Goal: Task Accomplishment & Management: Manage account settings

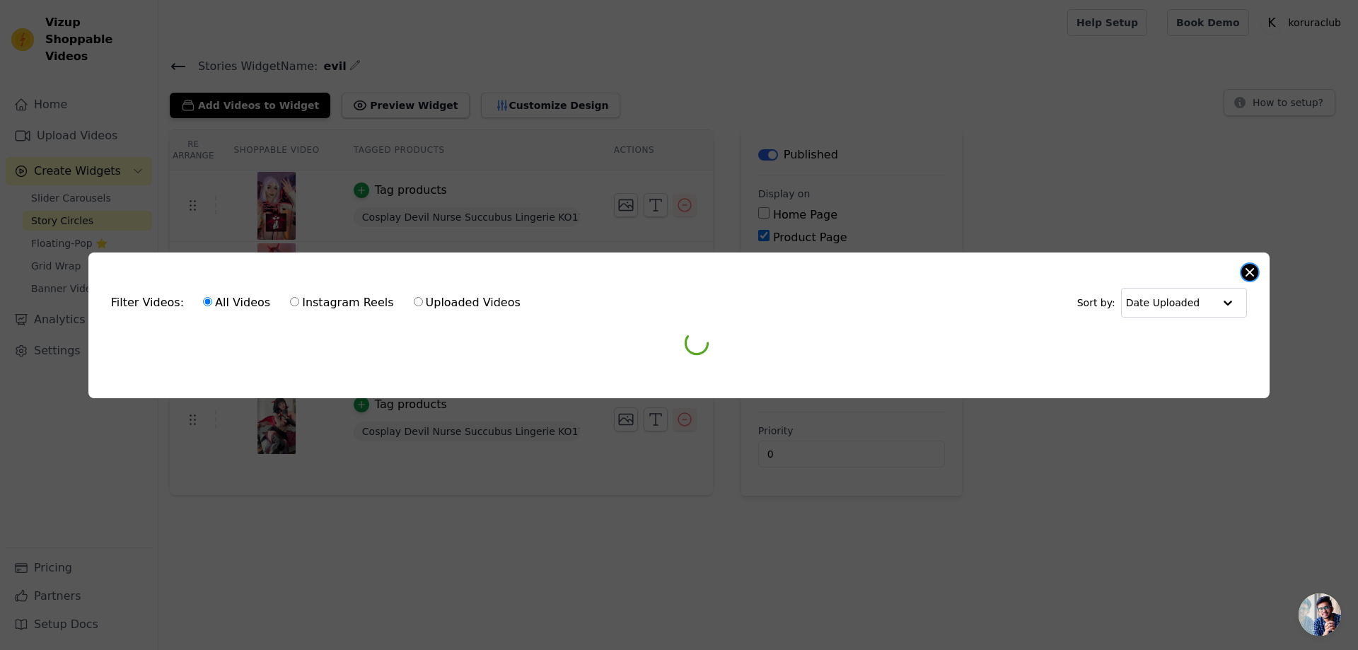
click at [1258, 265] on div "Filter Videos: All Videos Instagram Reels Uploaded Videos Sort by: Date Uploade…" at bounding box center [678, 325] width 1181 height 146
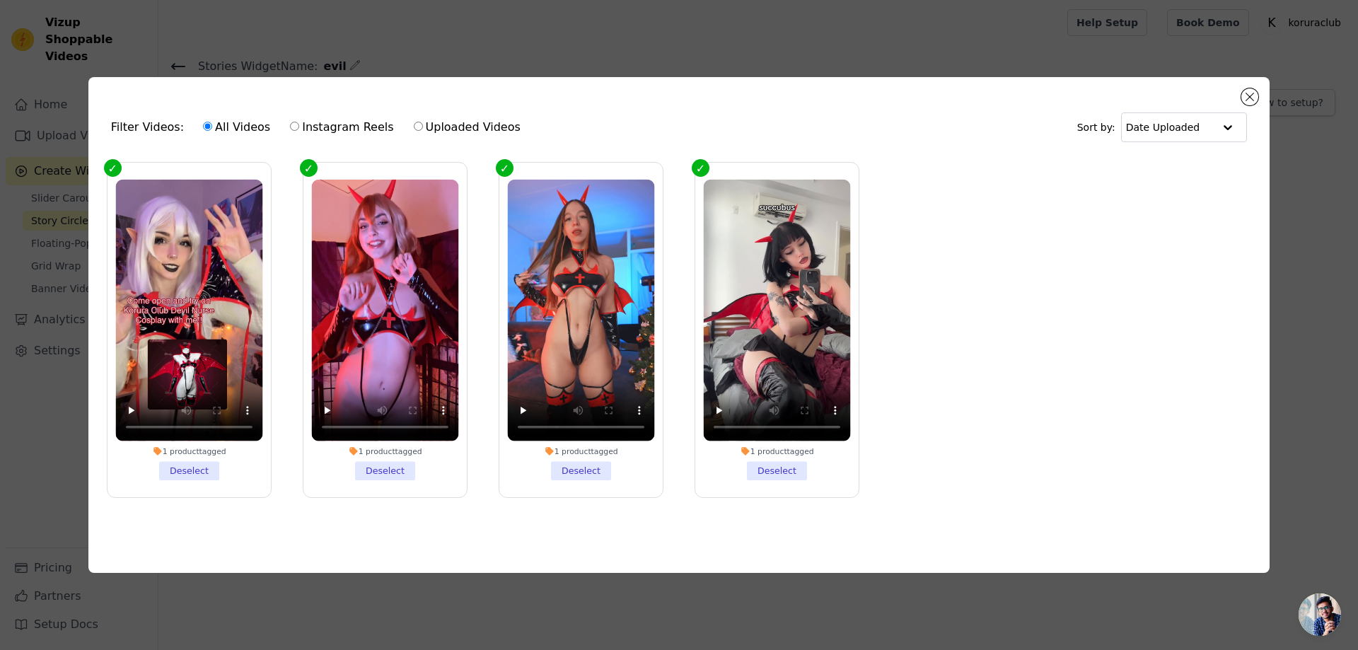
click at [1241, 91] on div "Filter Videos: All Videos Instagram Reels Uploaded Videos Sort by: Date Uploade…" at bounding box center [678, 325] width 1181 height 496
click at [420, 127] on label "Uploaded Videos" at bounding box center [467, 127] width 108 height 18
click at [420, 127] on input "Uploaded Videos" at bounding box center [418, 126] width 9 height 9
radio input "true"
click at [414, 122] on input "Uploaded Videos" at bounding box center [418, 126] width 9 height 9
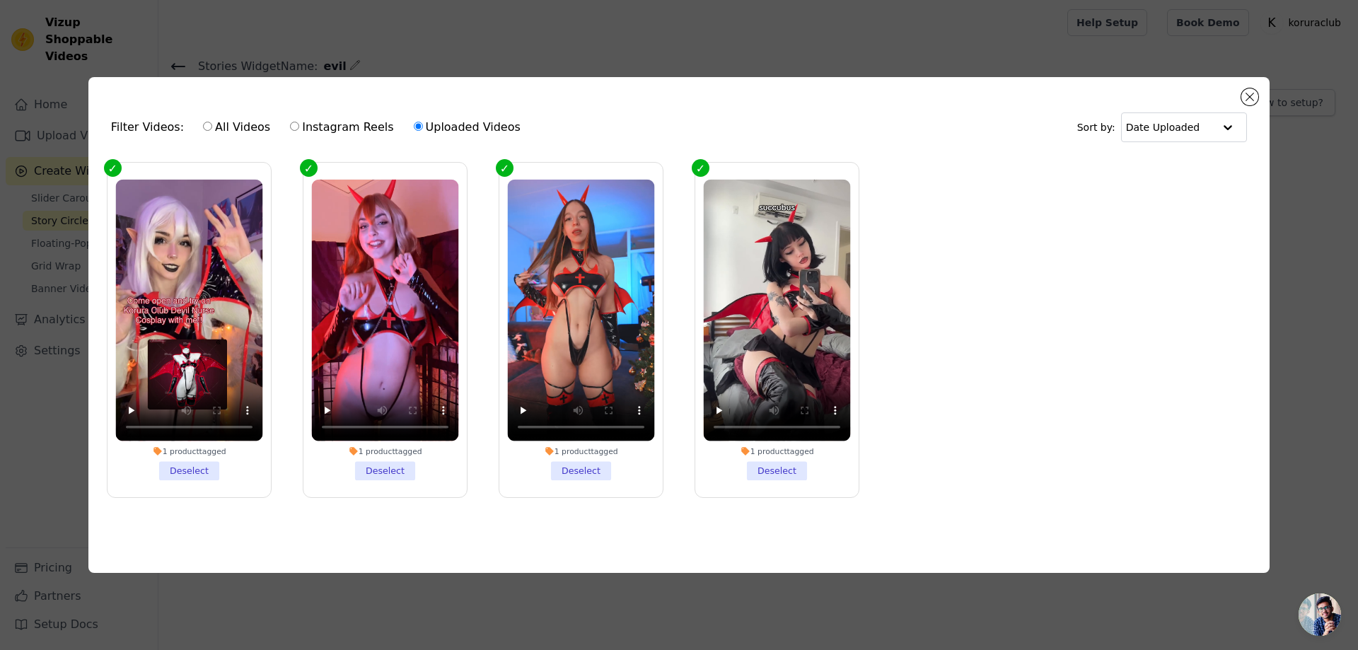
click at [276, 114] on div "All Videos Instagram Reels Uploaded Videos" at bounding box center [361, 127] width 333 height 33
click at [215, 124] on label "All Videos" at bounding box center [236, 127] width 69 height 18
click at [212, 124] on input "All Videos" at bounding box center [207, 126] width 9 height 9
radio input "true"
click at [1262, 101] on div "Filter Videos: All Videos Instagram Reels Uploaded Videos Sort by: Date Uploade…" at bounding box center [678, 325] width 1181 height 496
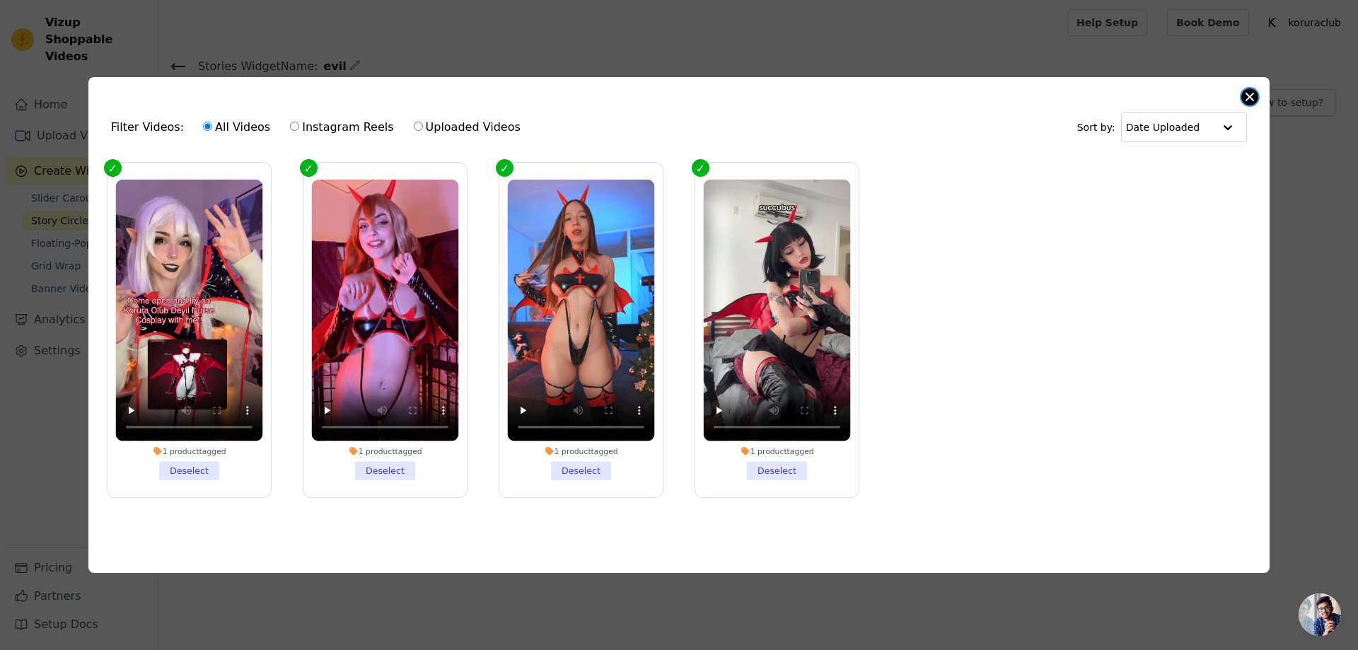
click at [1253, 99] on button "Close modal" at bounding box center [1249, 96] width 17 height 17
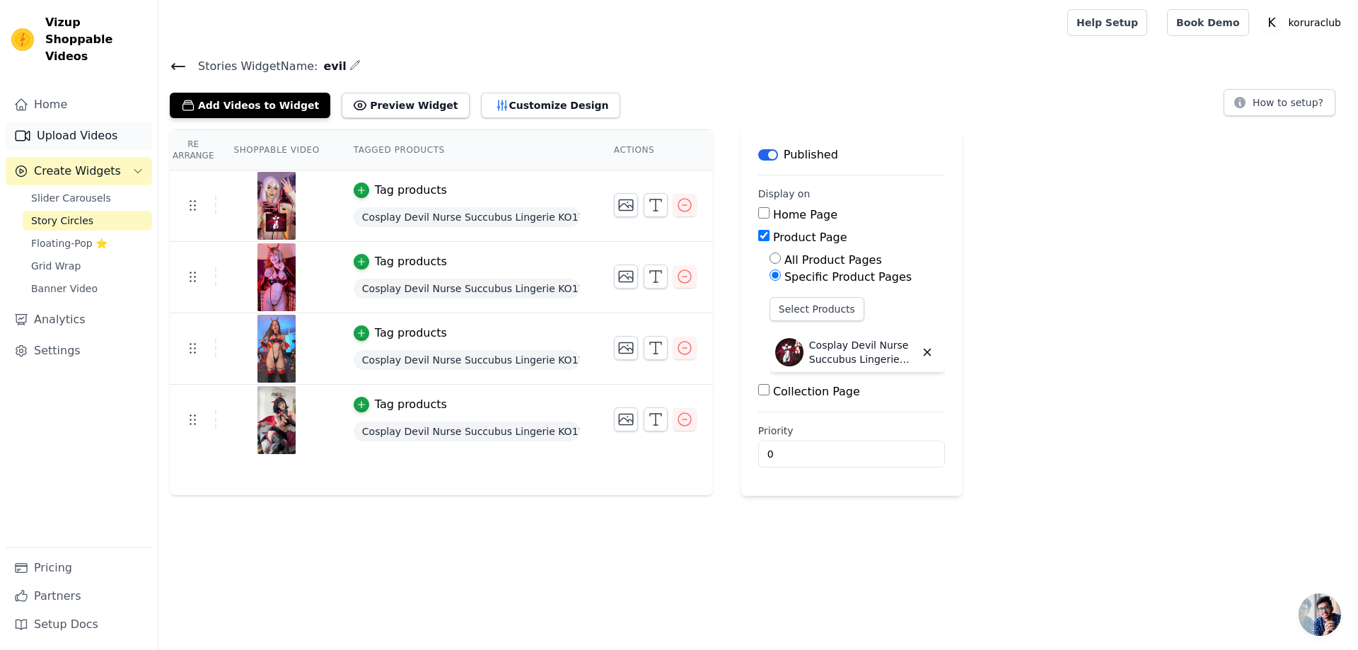
click at [76, 122] on link "Upload Videos" at bounding box center [79, 136] width 146 height 28
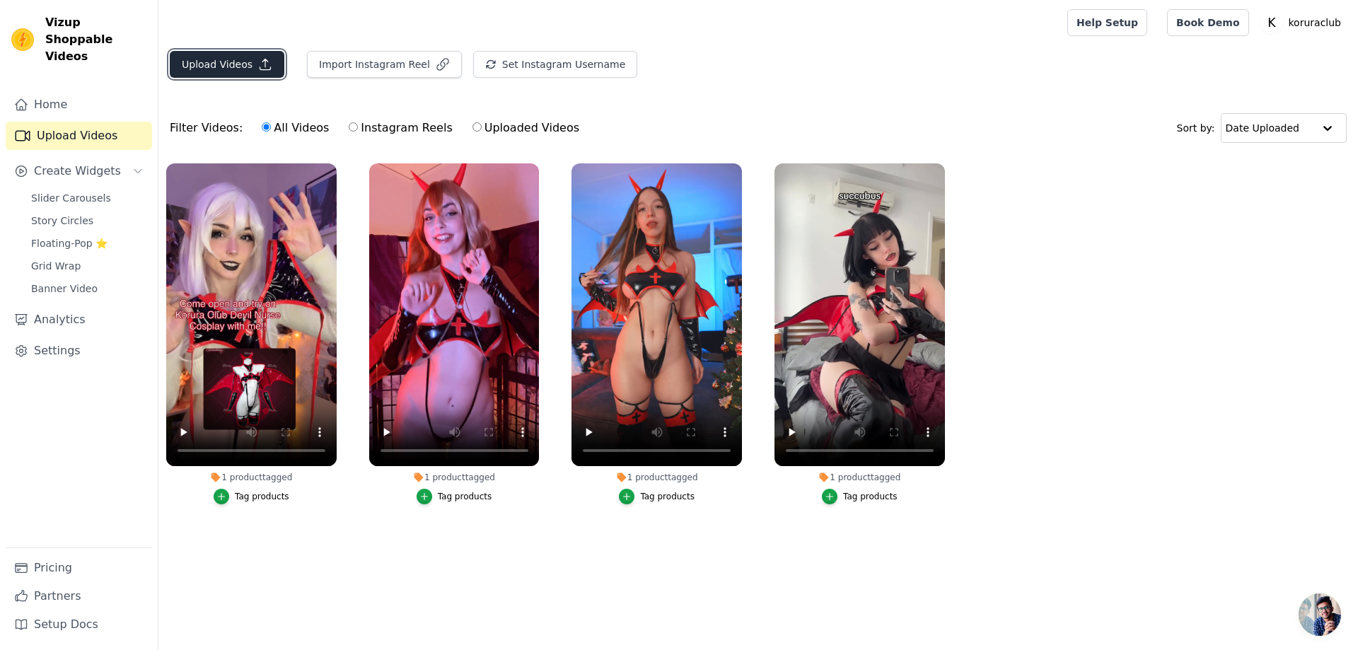
click at [226, 69] on button "Upload Videos" at bounding box center [227, 64] width 115 height 27
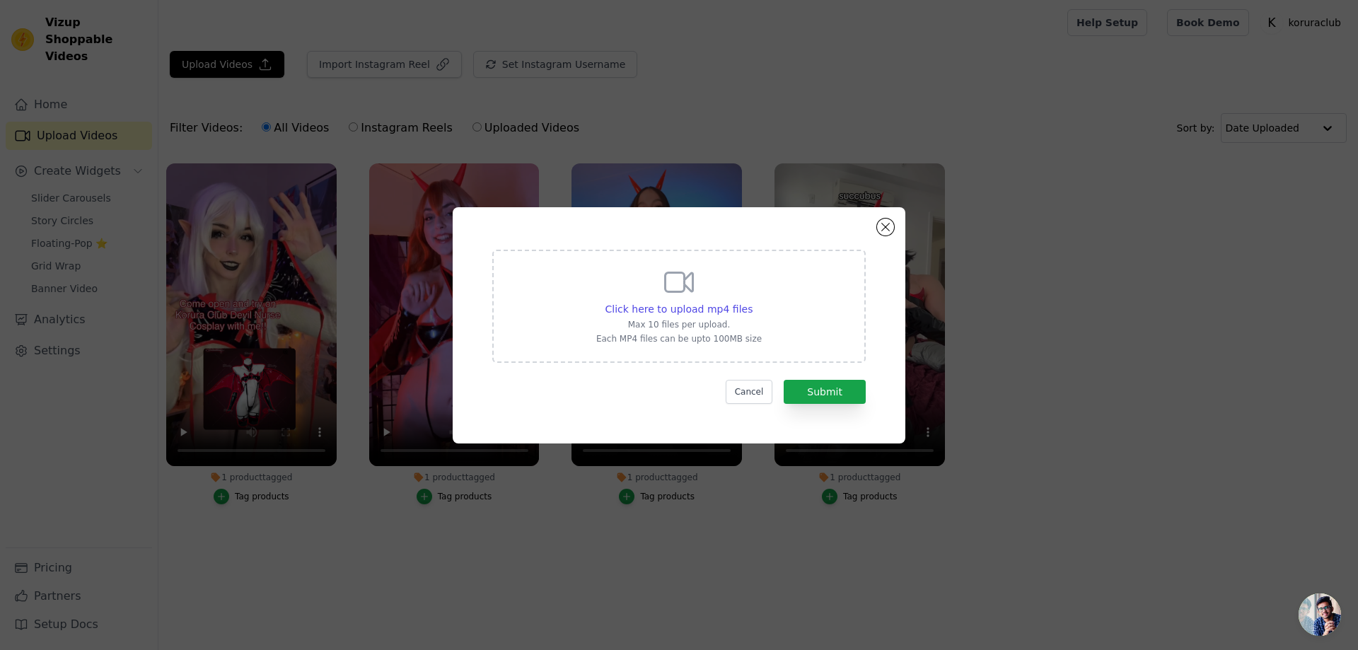
click at [734, 318] on div "Click here to upload mp4 files Max 10 files per upload. Each MP4 files can be u…" at bounding box center [678, 304] width 165 height 79
click at [752, 302] on input "Click here to upload mp4 files Max 10 files per upload. Each MP4 files can be u…" at bounding box center [752, 301] width 1 height 1
type input "C:\fakepath\@neresama.mp4"
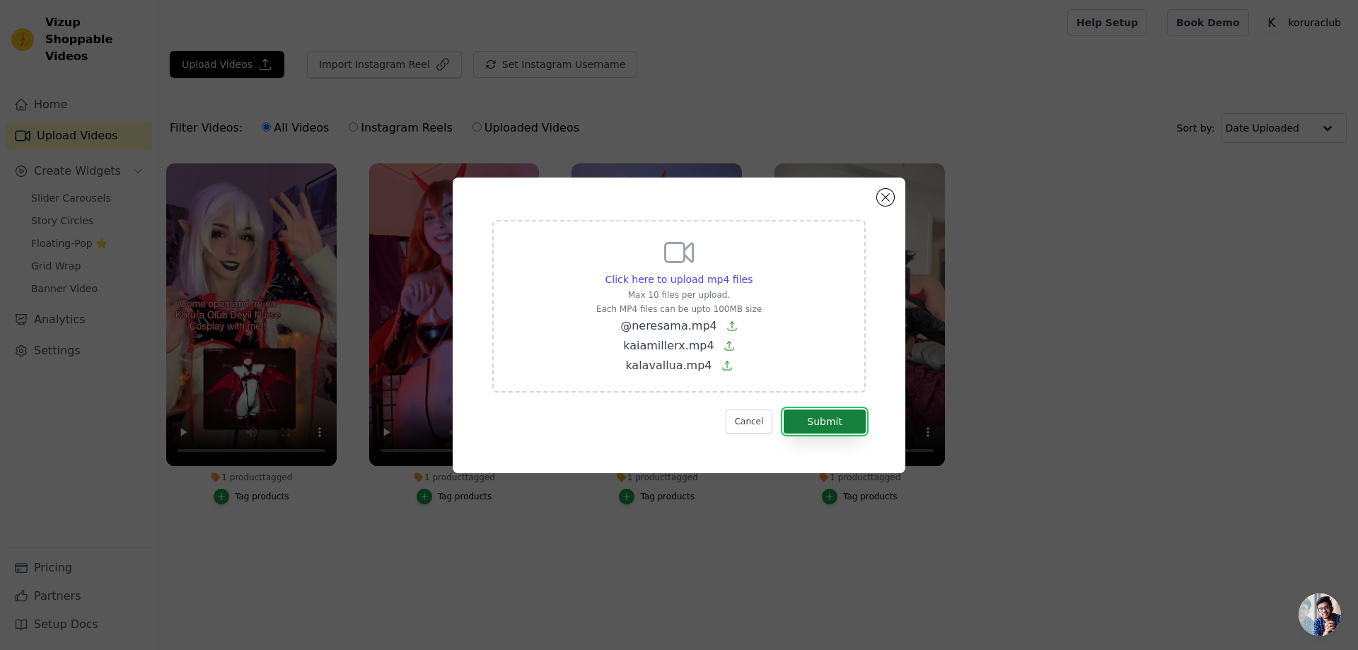
click at [814, 417] on button "Submit" at bounding box center [825, 422] width 82 height 24
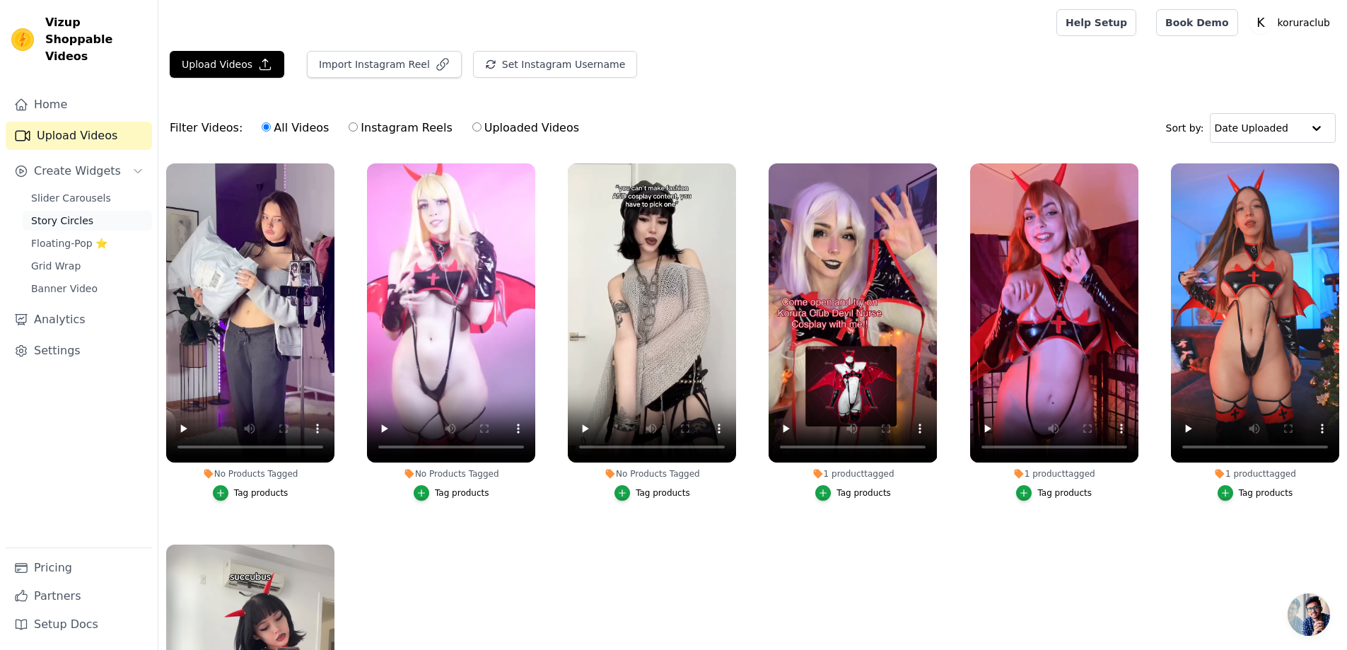
click at [58, 214] on span "Story Circles" at bounding box center [62, 221] width 62 height 14
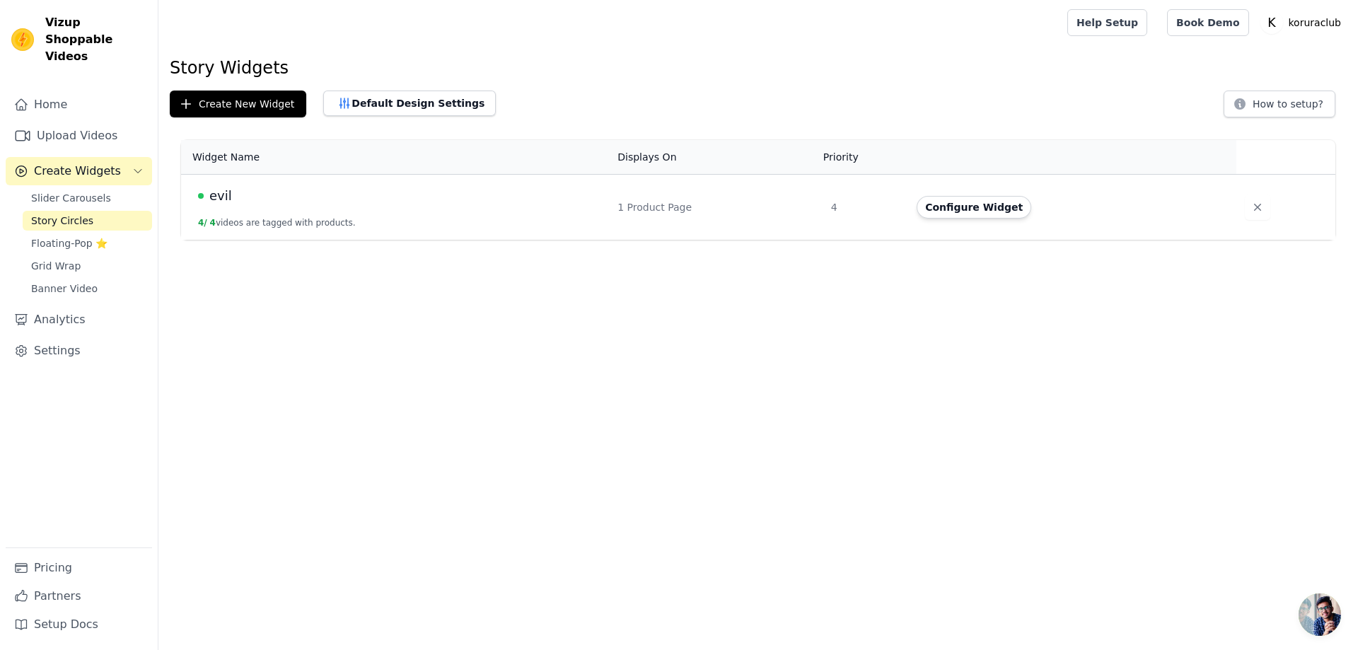
click at [260, 196] on div "evil" at bounding box center [399, 196] width 402 height 20
click at [934, 207] on button "Configure Widget" at bounding box center [974, 207] width 115 height 23
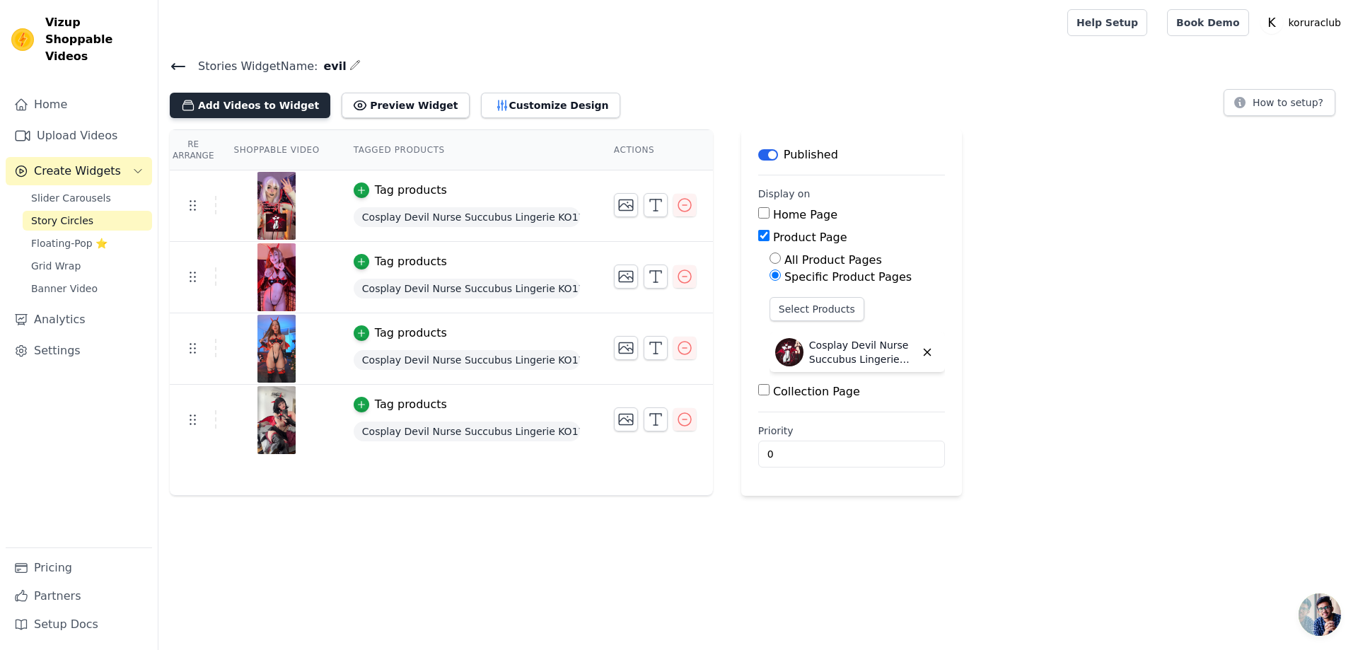
click at [257, 105] on button "Add Videos to Widget" at bounding box center [250, 105] width 161 height 25
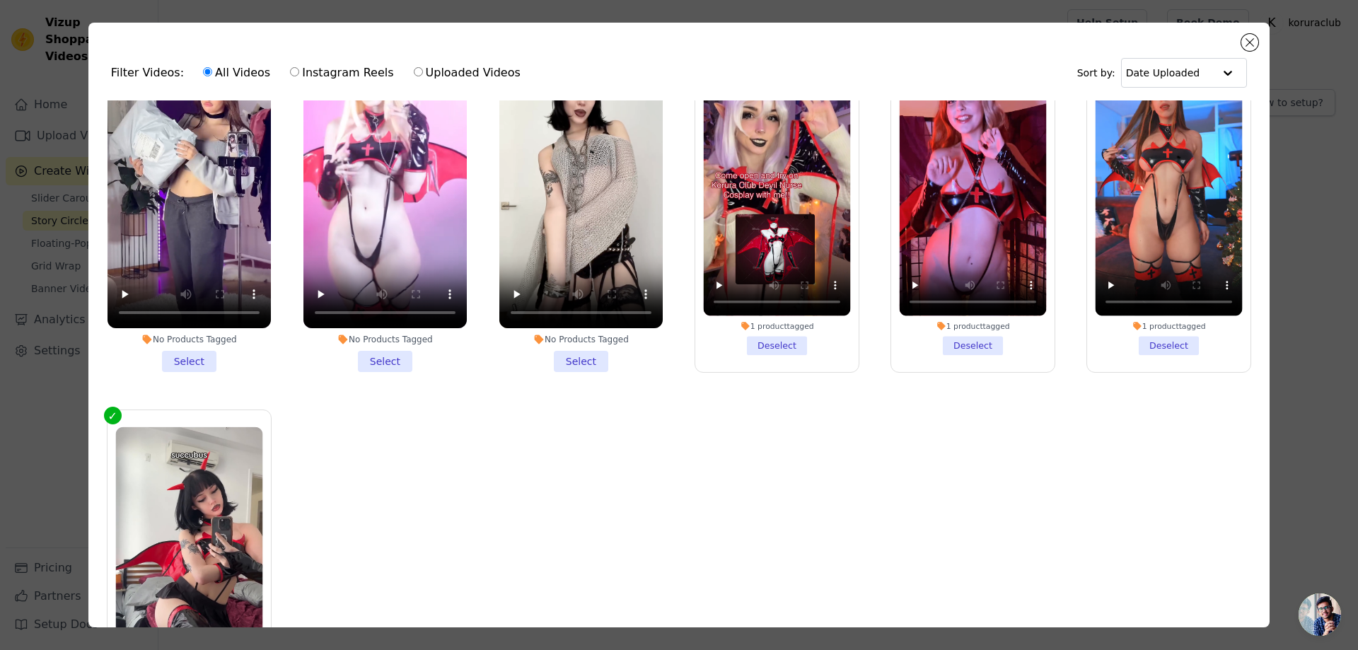
scroll to position [137, 0]
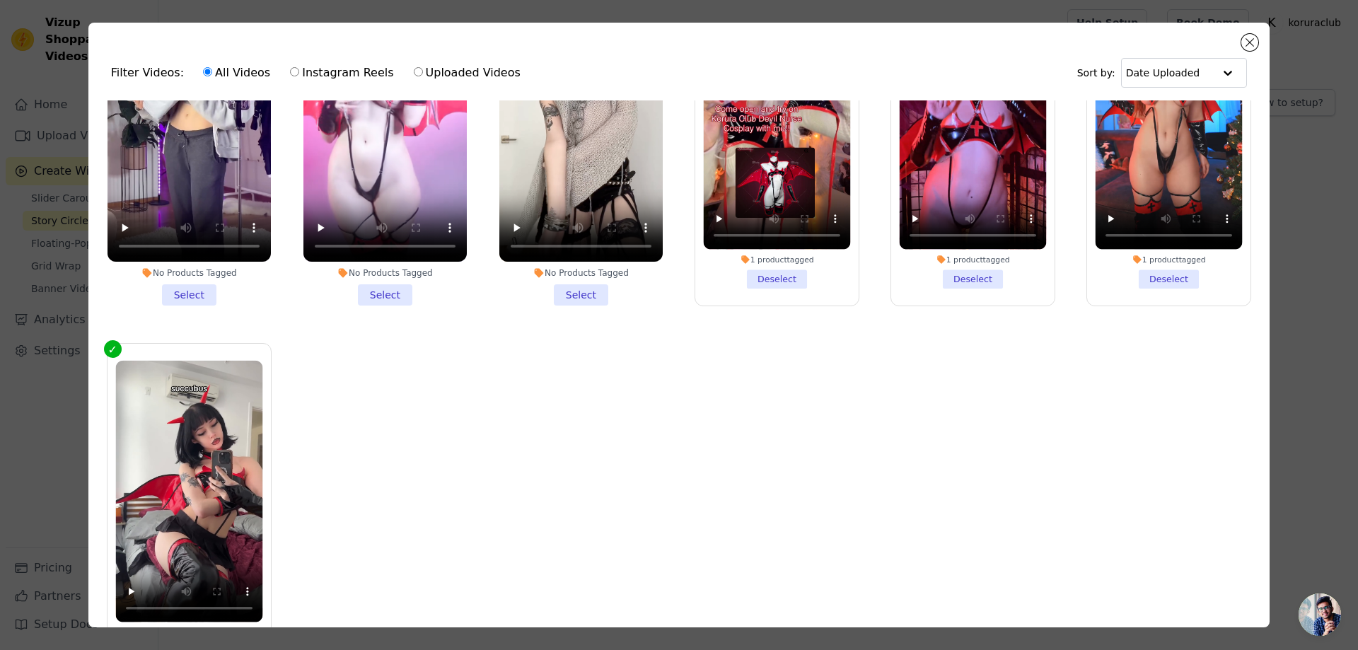
click at [579, 289] on li "No Products Tagged Select" at bounding box center [580, 138] width 163 height 335
click at [0, 0] on input "No Products Tagged Select" at bounding box center [0, 0] width 0 height 0
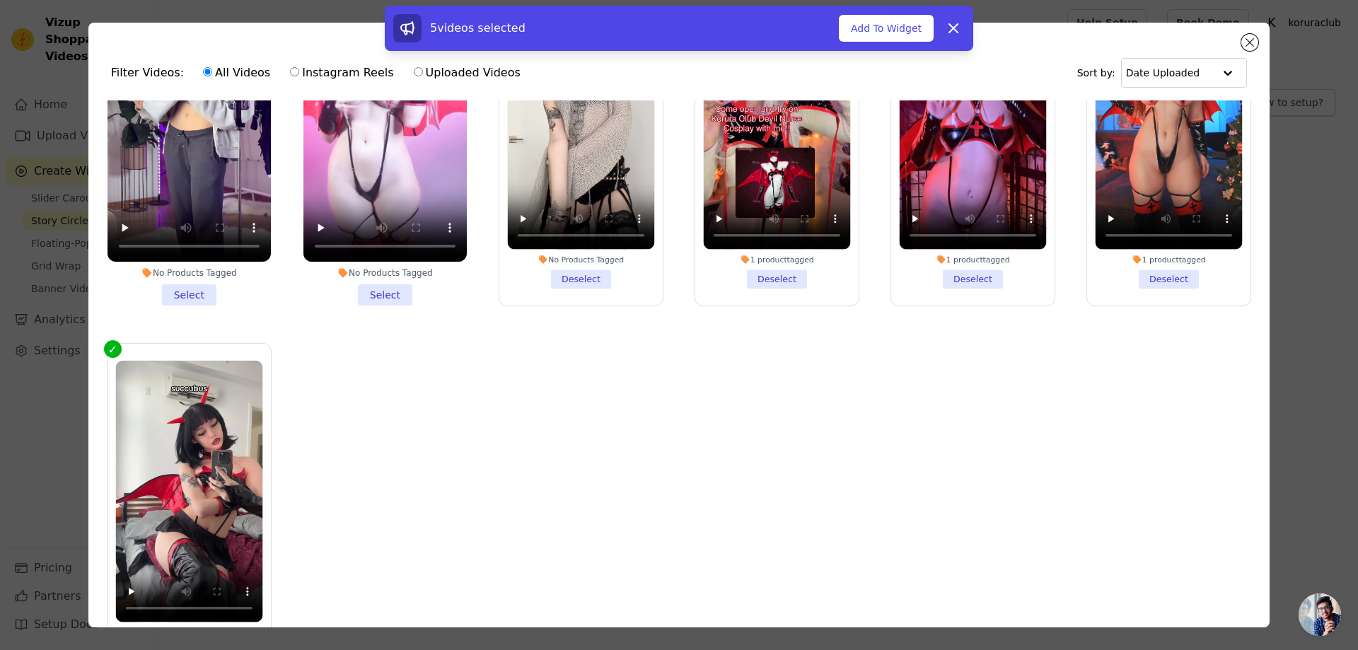
click at [381, 290] on li "No Products Tagged Select" at bounding box center [384, 138] width 163 height 335
click at [0, 0] on input "No Products Tagged Select" at bounding box center [0, 0] width 0 height 0
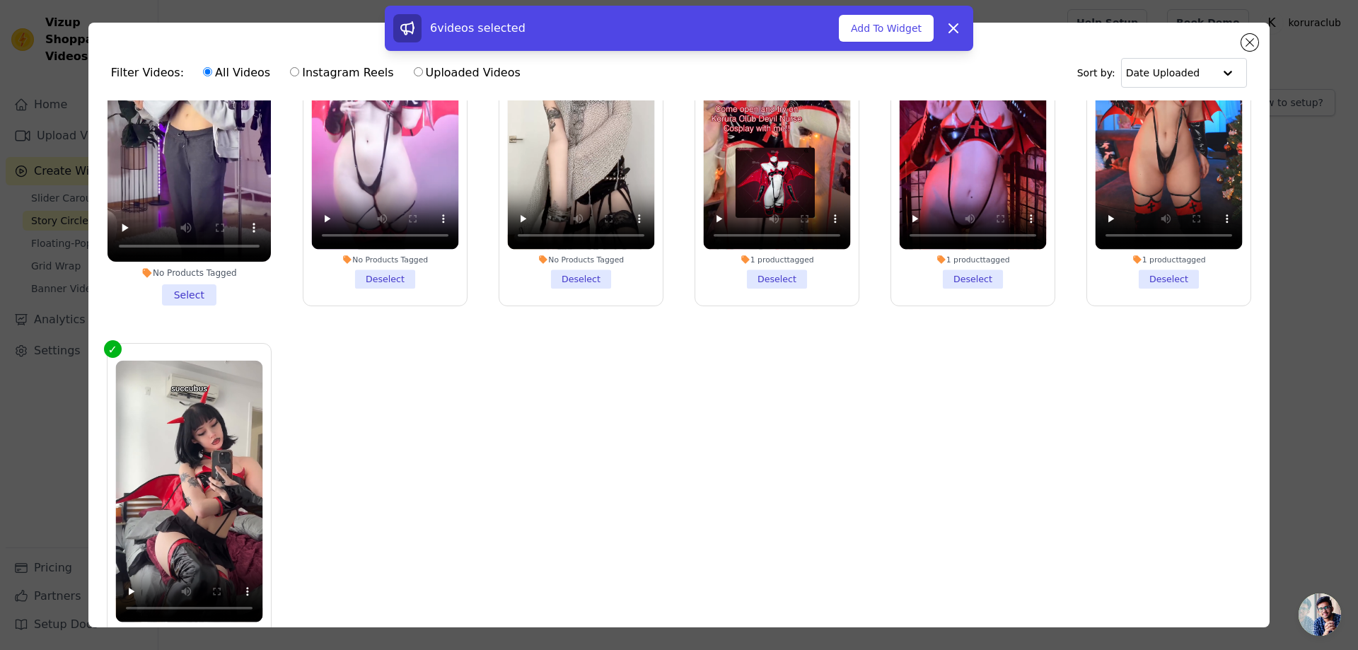
click at [200, 286] on li "No Products Tagged Select" at bounding box center [189, 138] width 163 height 335
click at [0, 0] on input "No Products Tagged Select" at bounding box center [0, 0] width 0 height 0
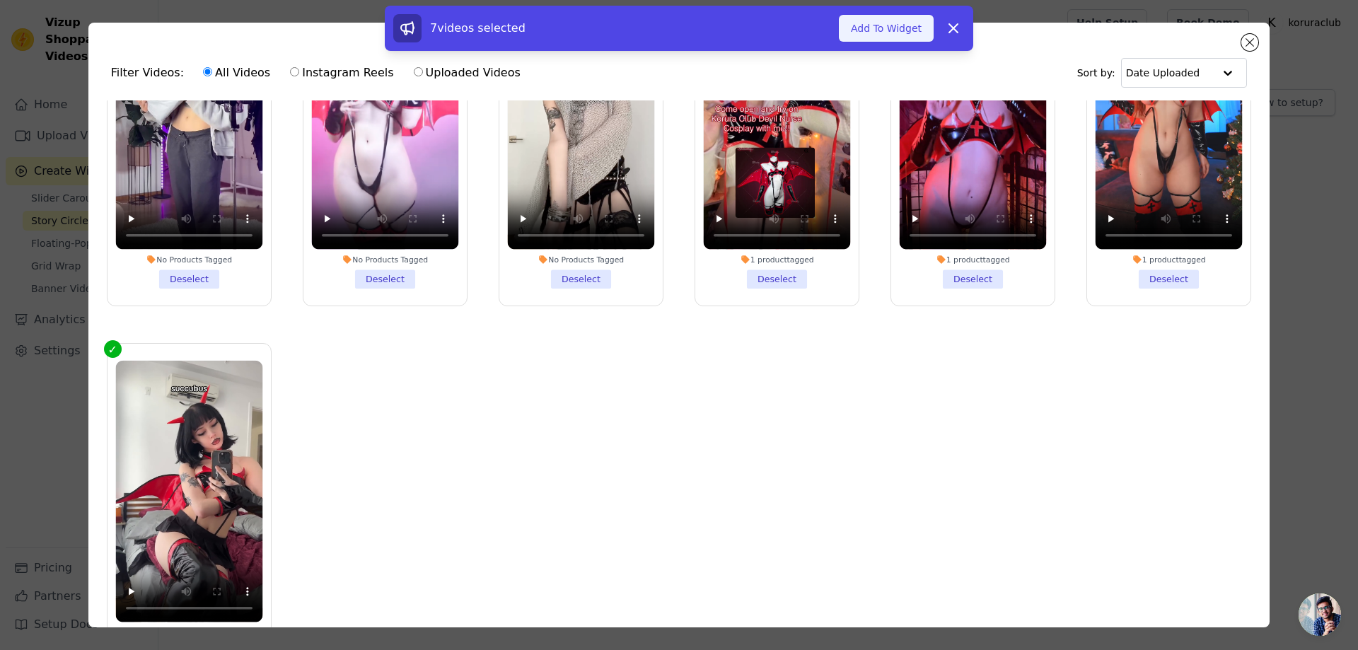
click at [884, 28] on button "Add To Widget" at bounding box center [886, 28] width 95 height 27
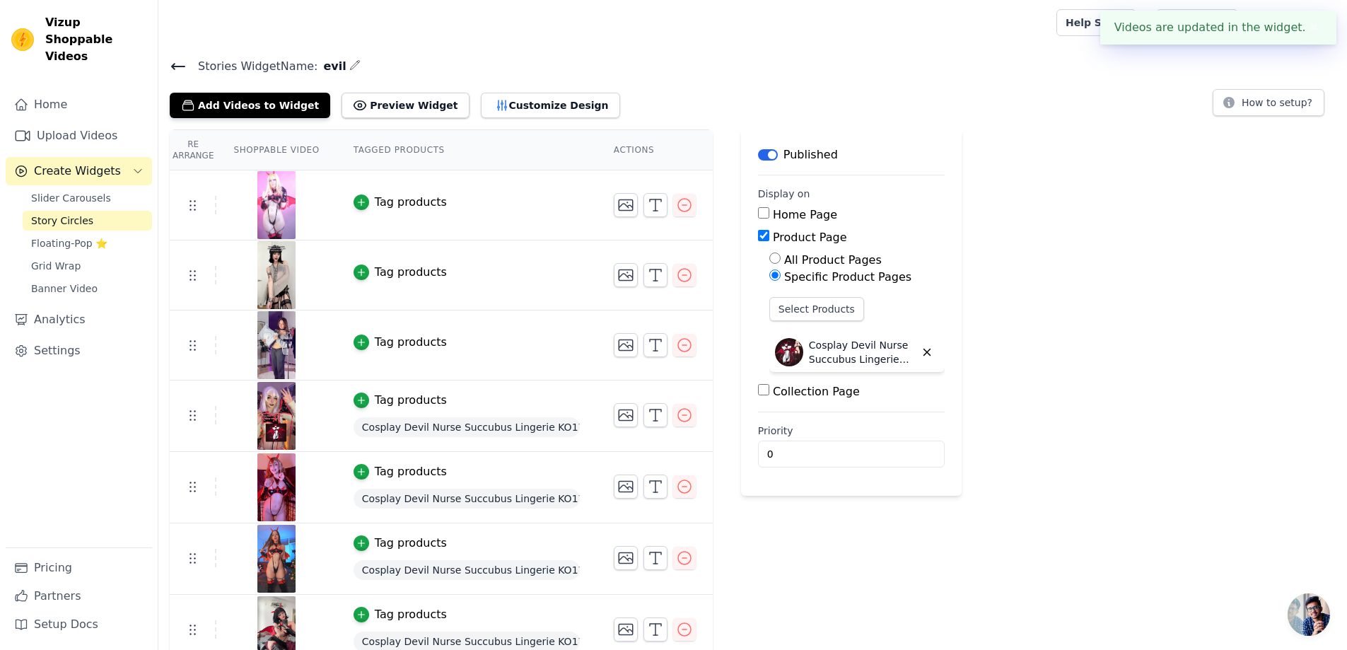
click at [380, 201] on div "Tag products" at bounding box center [411, 202] width 72 height 17
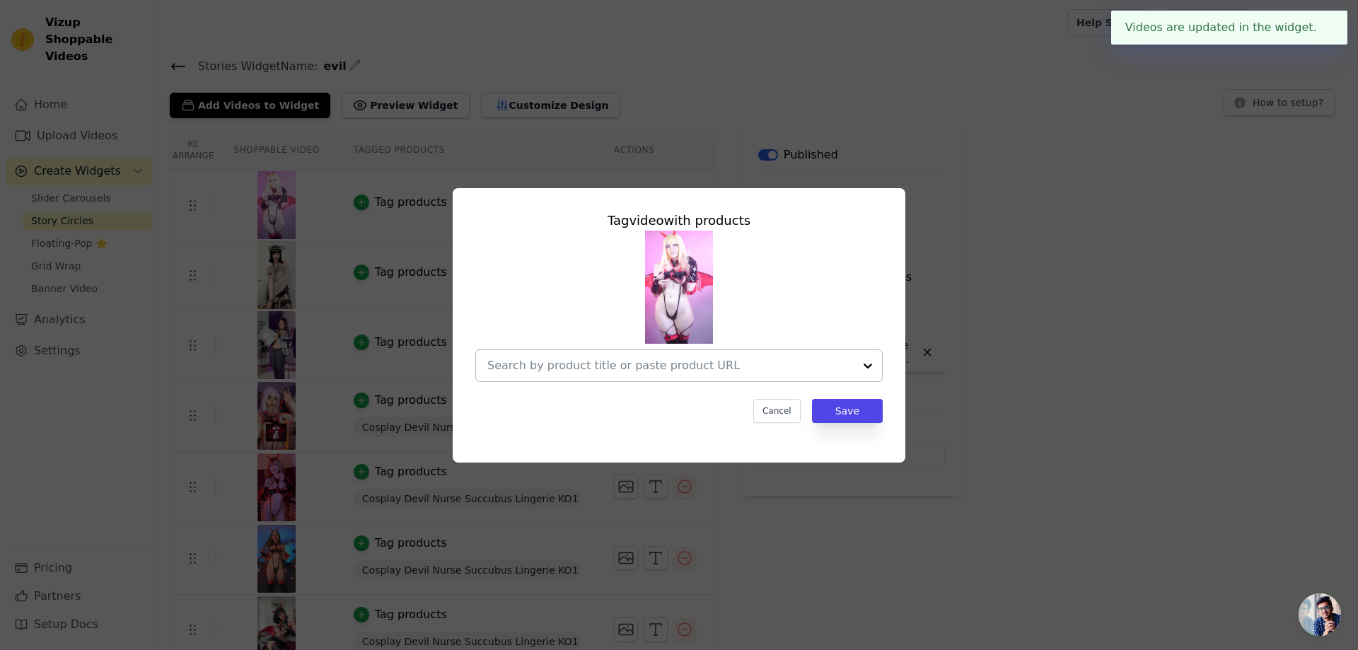
click at [632, 364] on input "text" at bounding box center [670, 365] width 366 height 17
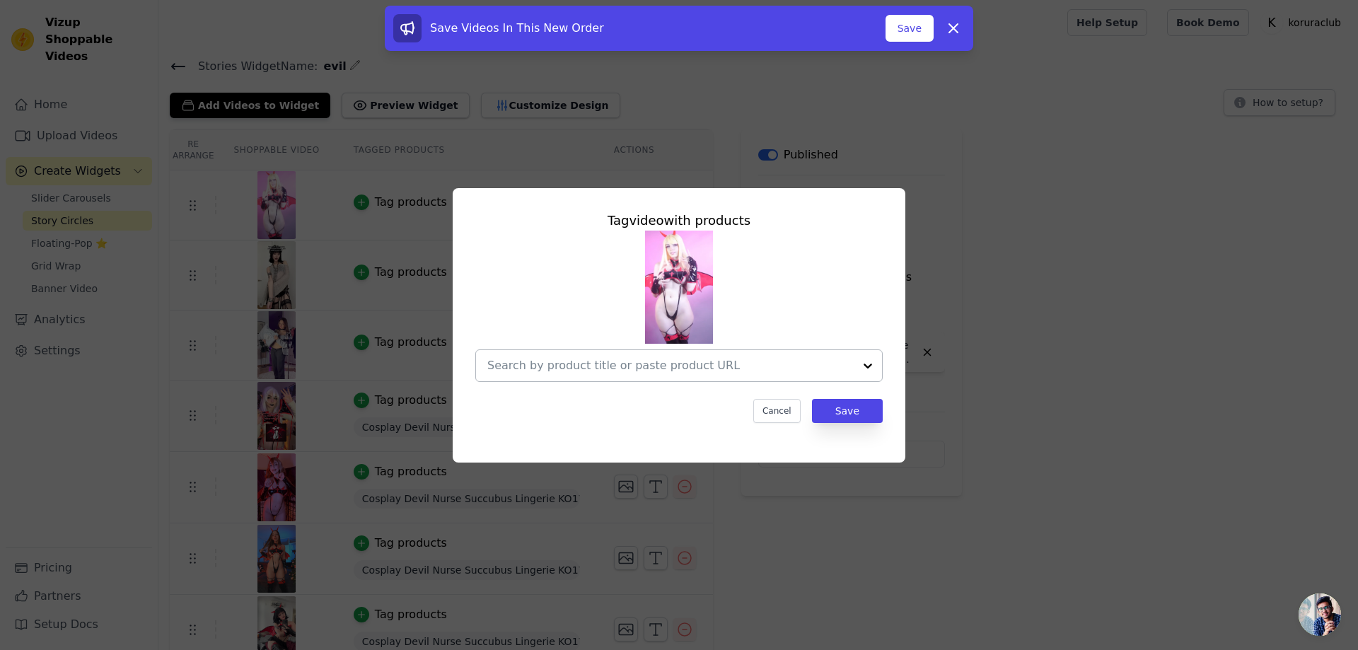
click at [574, 371] on input "text" at bounding box center [670, 365] width 366 height 17
click at [635, 369] on input "text" at bounding box center [670, 365] width 366 height 17
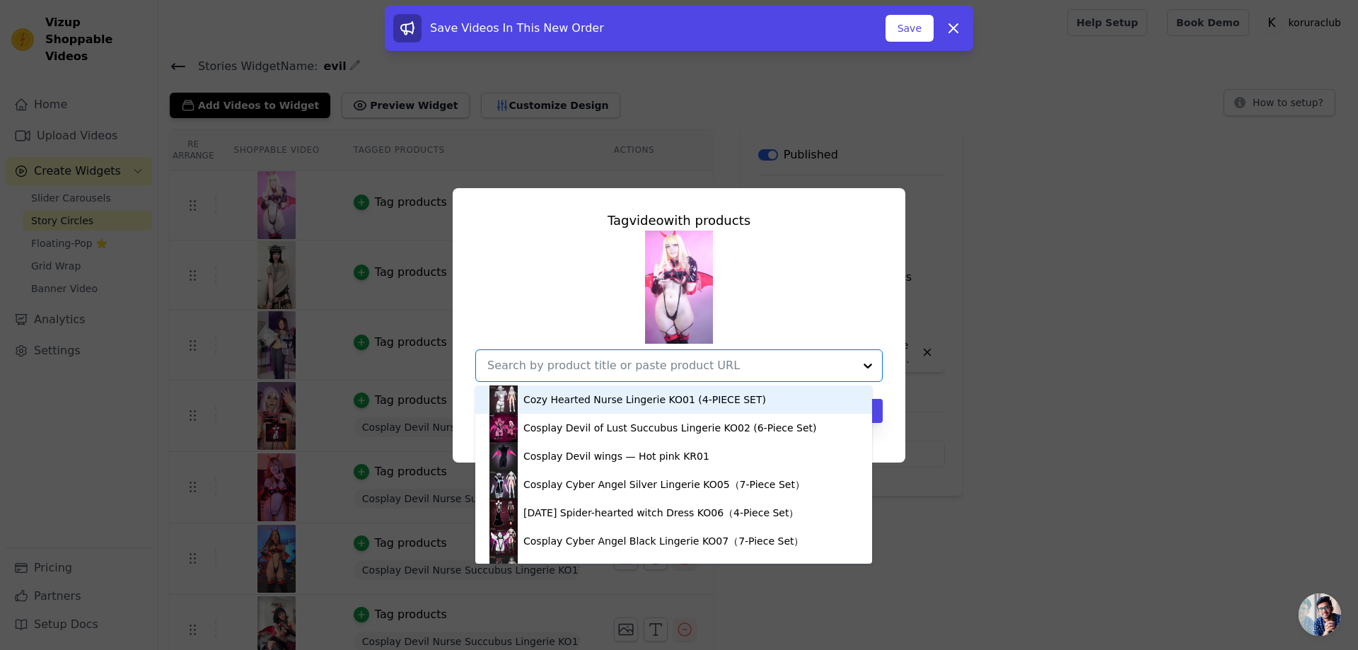
paste input "https://www.koruraclub.com/collections/lingerie/products/devil-nurse-ko17"
type input "https://www.koruraclub.com/collections/lingerie/products/devil-nurse-ko17"
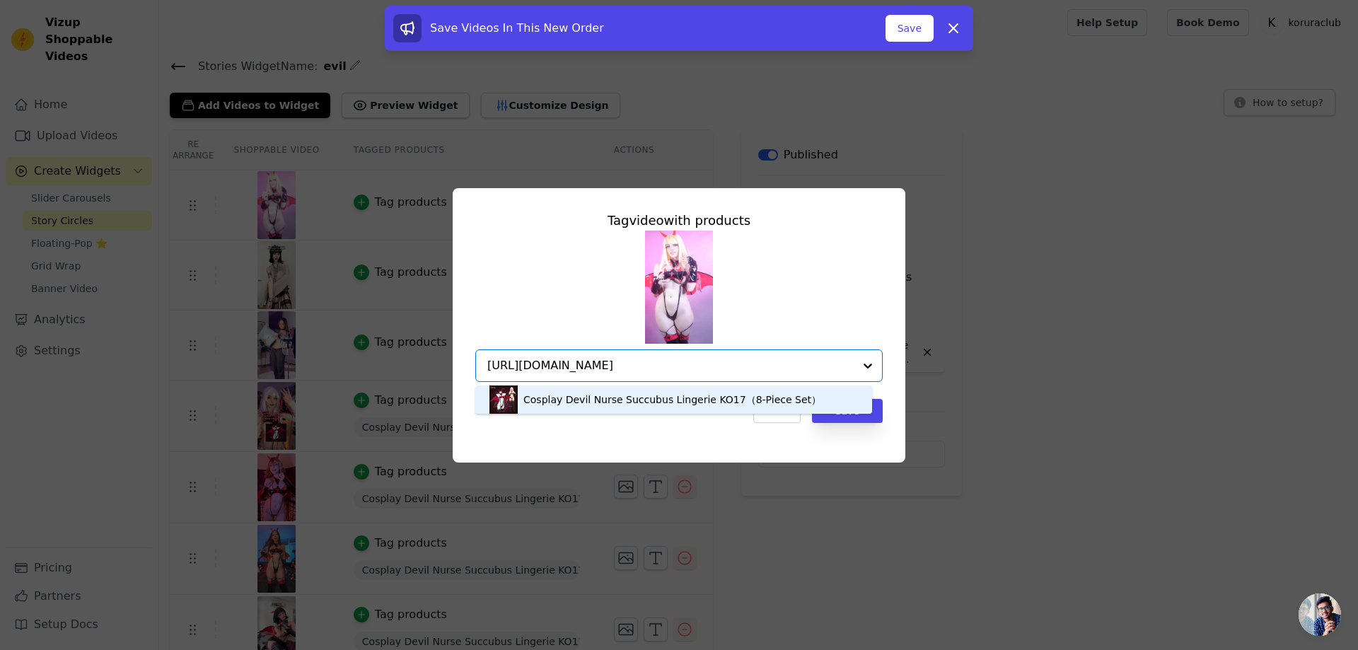
click at [631, 398] on div "Cosplay Devil Nurse Succubus Lingerie KO17（8-Piece Set）" at bounding box center [672, 400] width 298 height 14
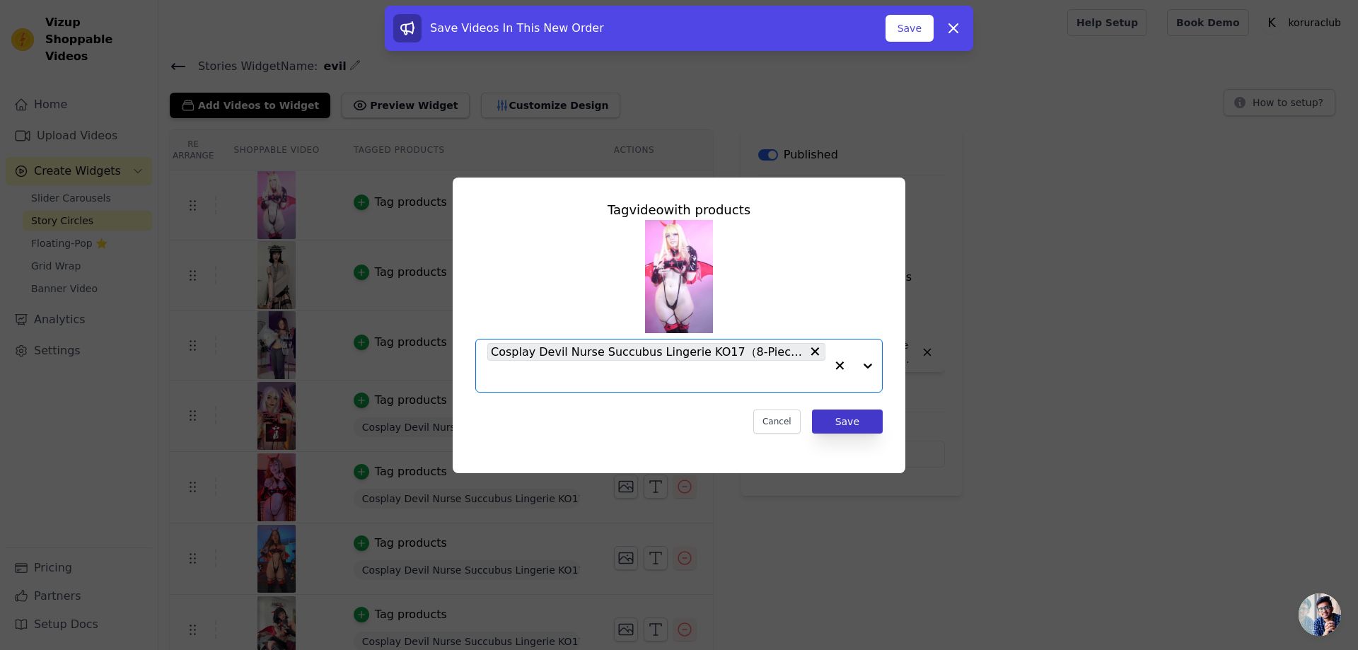
scroll to position [0, 0]
click at [864, 421] on button "Save" at bounding box center [847, 422] width 71 height 24
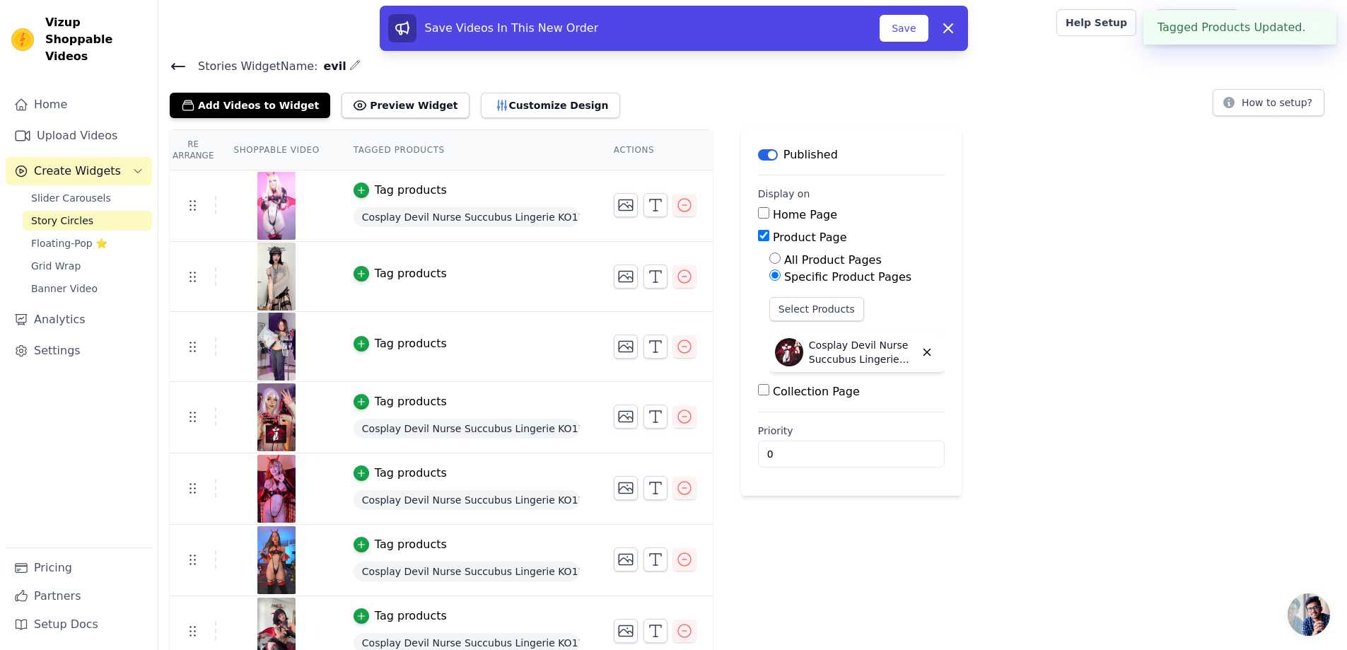
click at [384, 272] on div "Tag products" at bounding box center [411, 273] width 72 height 17
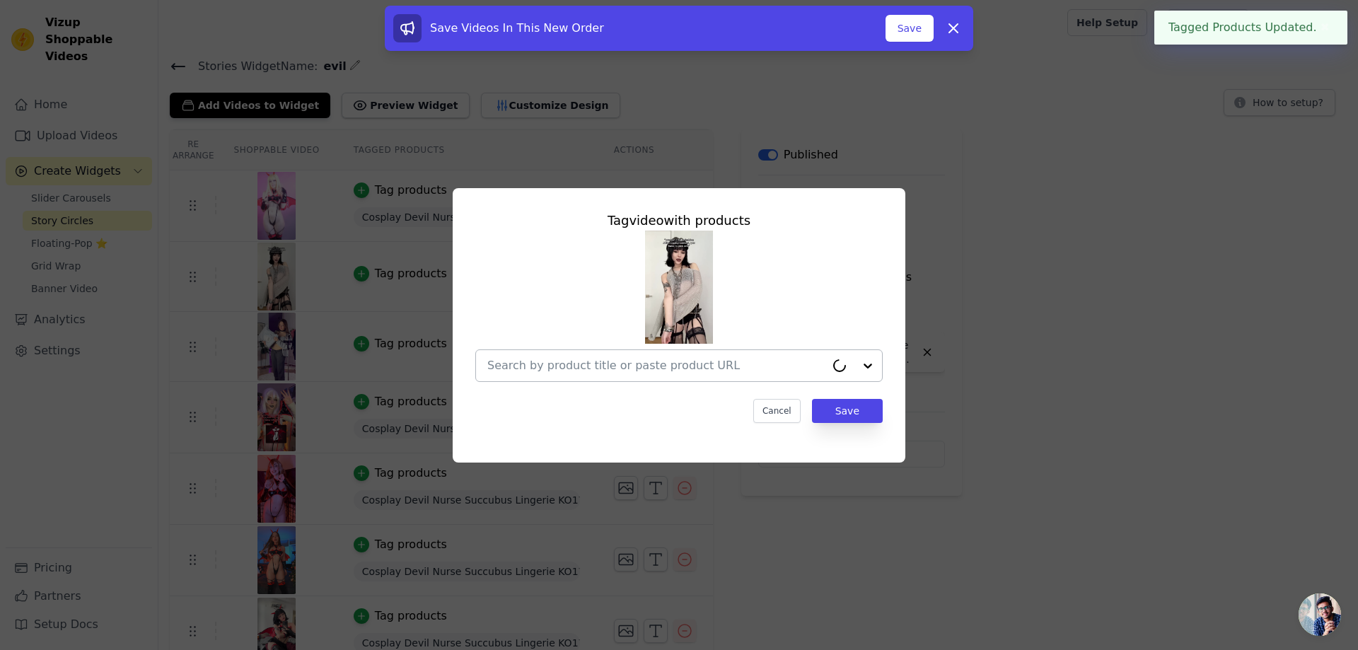
click at [666, 354] on div at bounding box center [656, 365] width 338 height 31
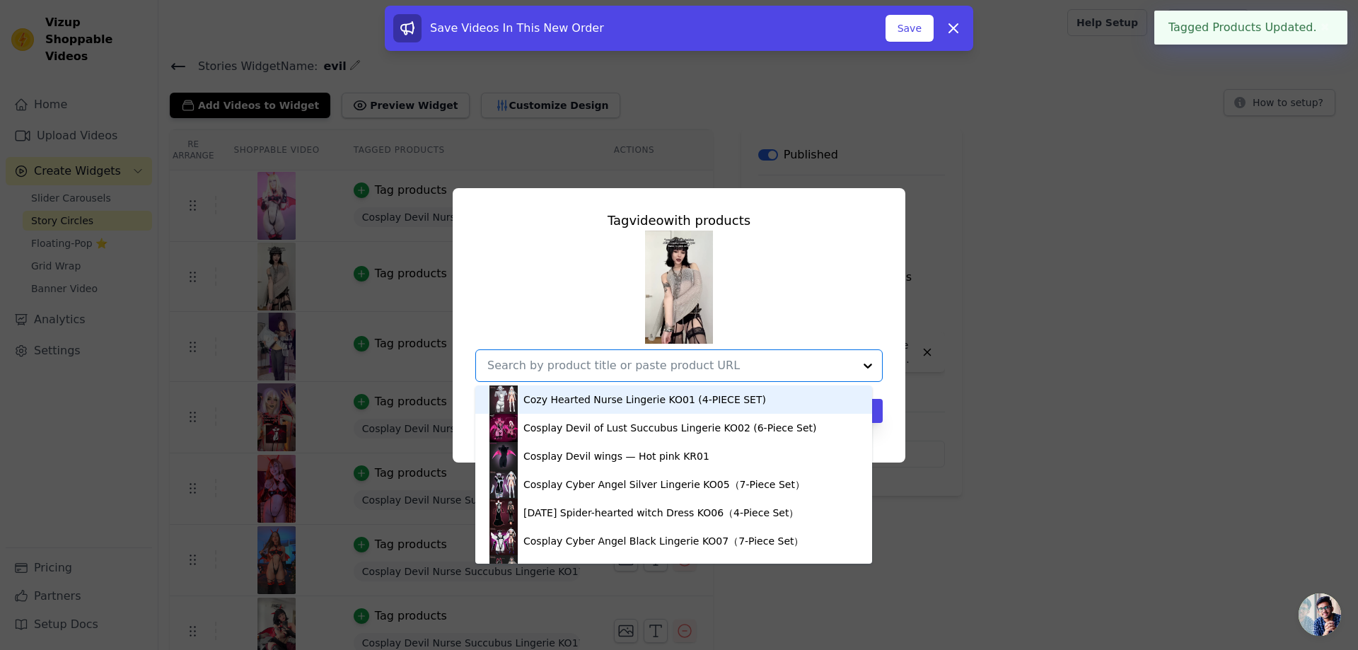
paste input "https://www.koruraclub.com/collections/lingerie/products/devil-nurse-ko17"
type input "https://www.koruraclub.com/collections/lingerie/products/devil-nurse-ko17"
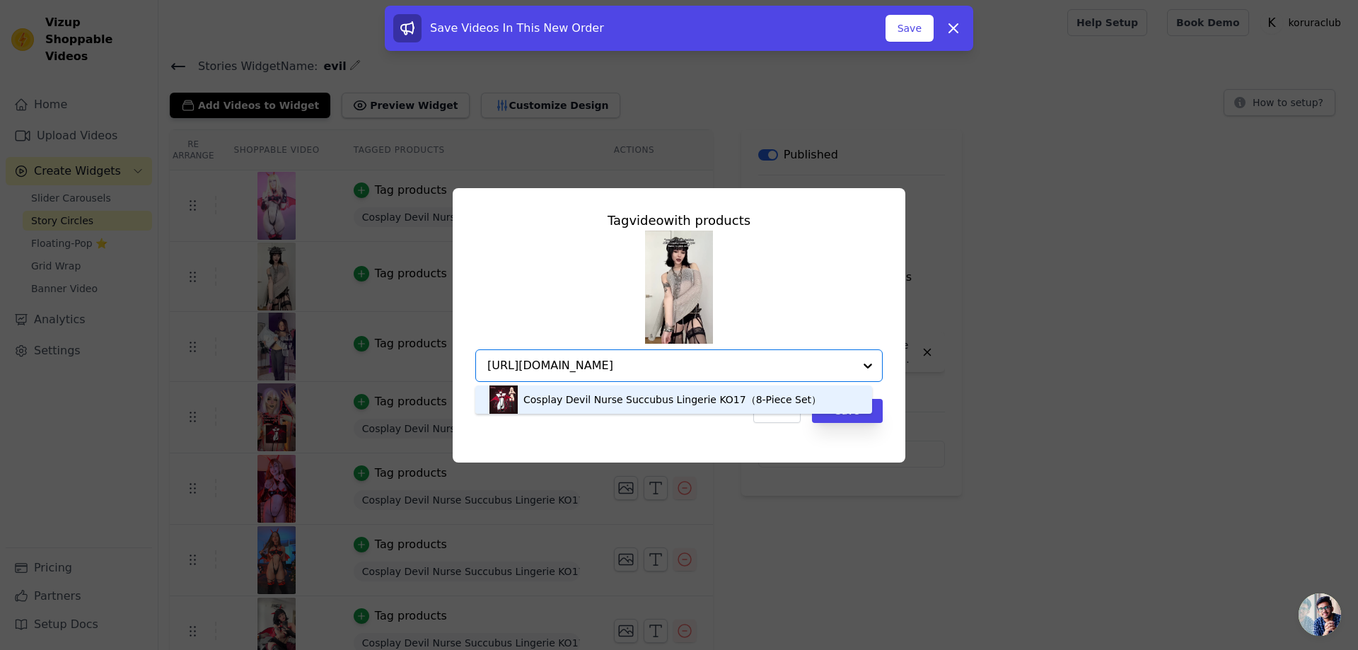
click at [613, 391] on div "Cosplay Devil Nurse Succubus Lingerie KO17（8-Piece Set）" at bounding box center [673, 399] width 368 height 28
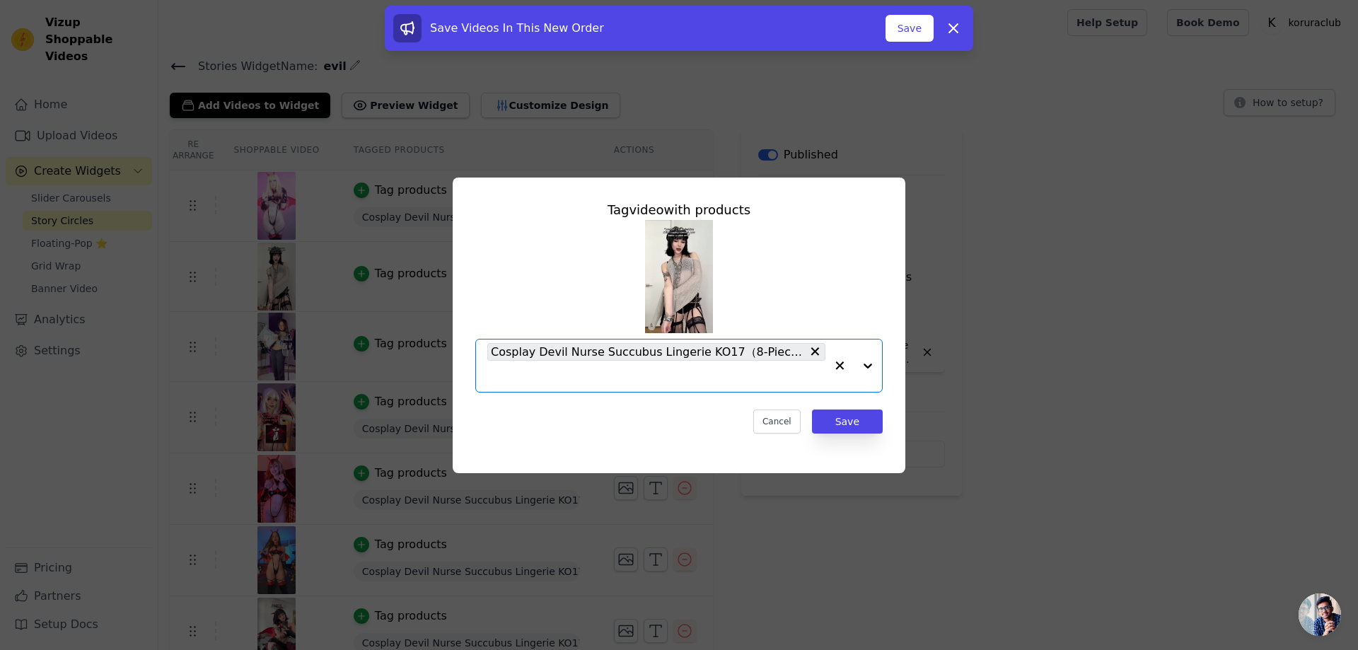
scroll to position [0, 0]
click at [856, 425] on button "Save" at bounding box center [847, 422] width 71 height 24
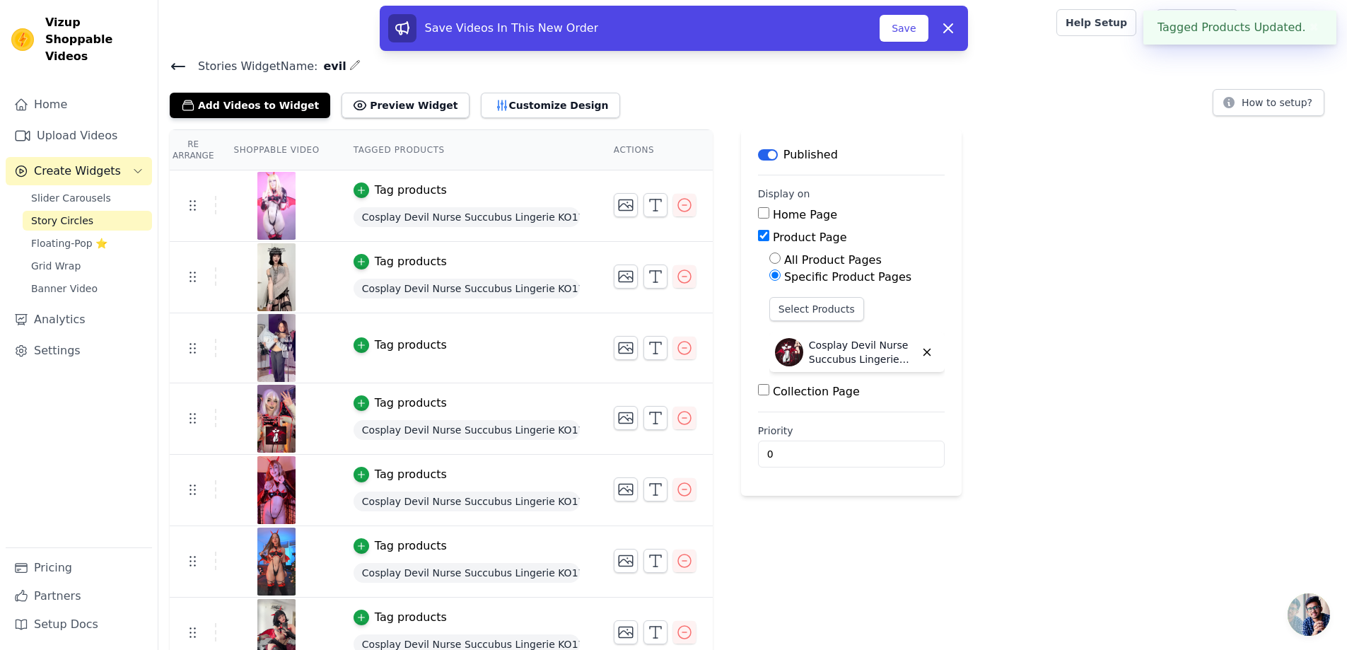
click at [392, 348] on div "Tag products" at bounding box center [411, 345] width 72 height 17
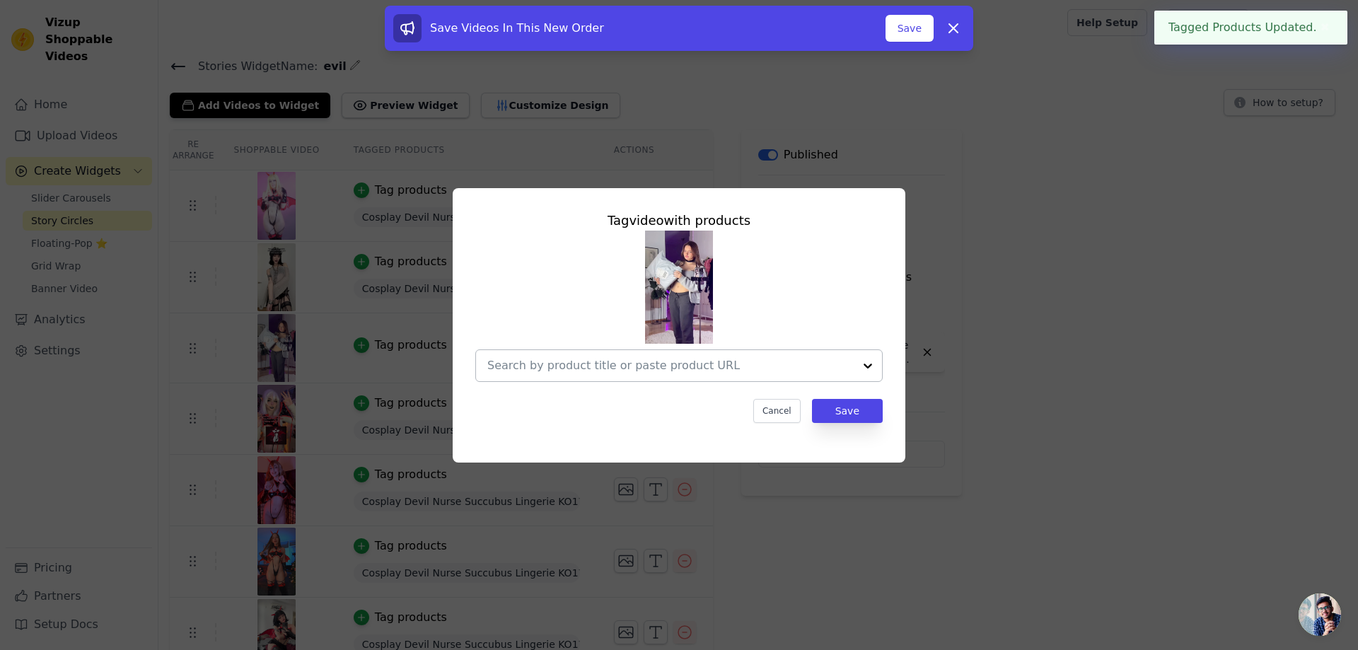
click at [738, 366] on input "text" at bounding box center [670, 365] width 366 height 17
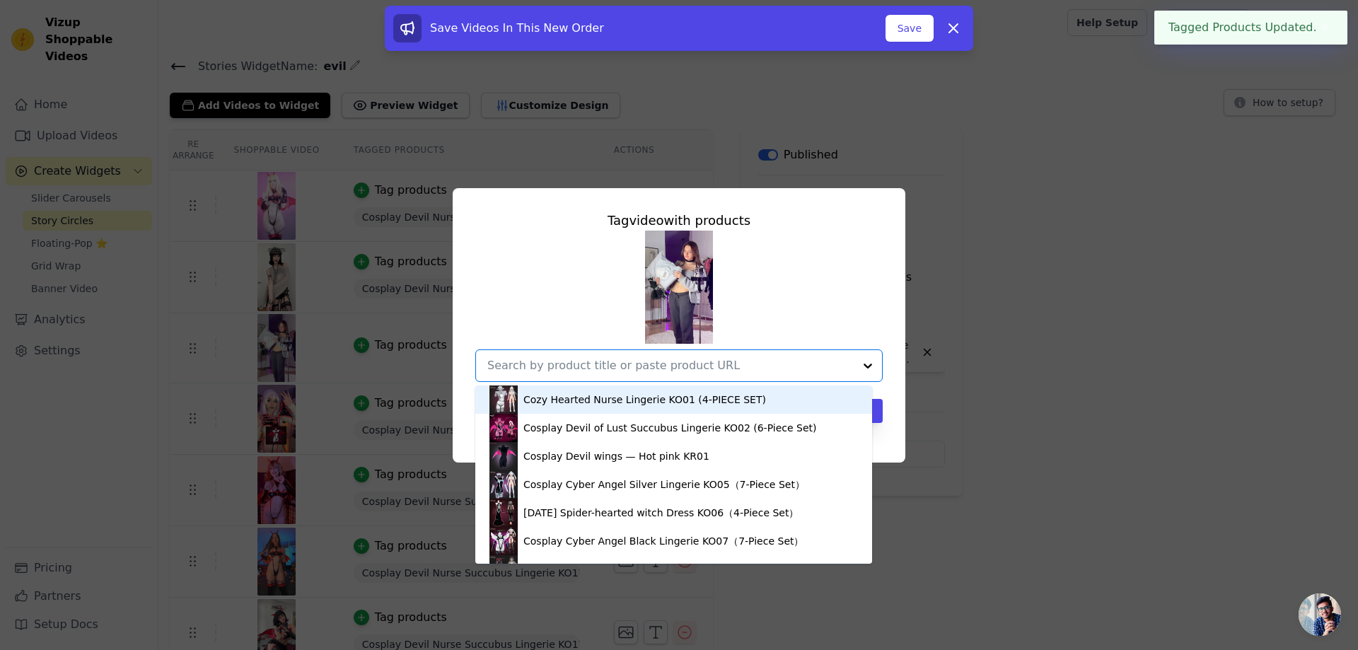
paste input "https://www.koruraclub.com/collections/lingerie/products/devil-nurse-ko17"
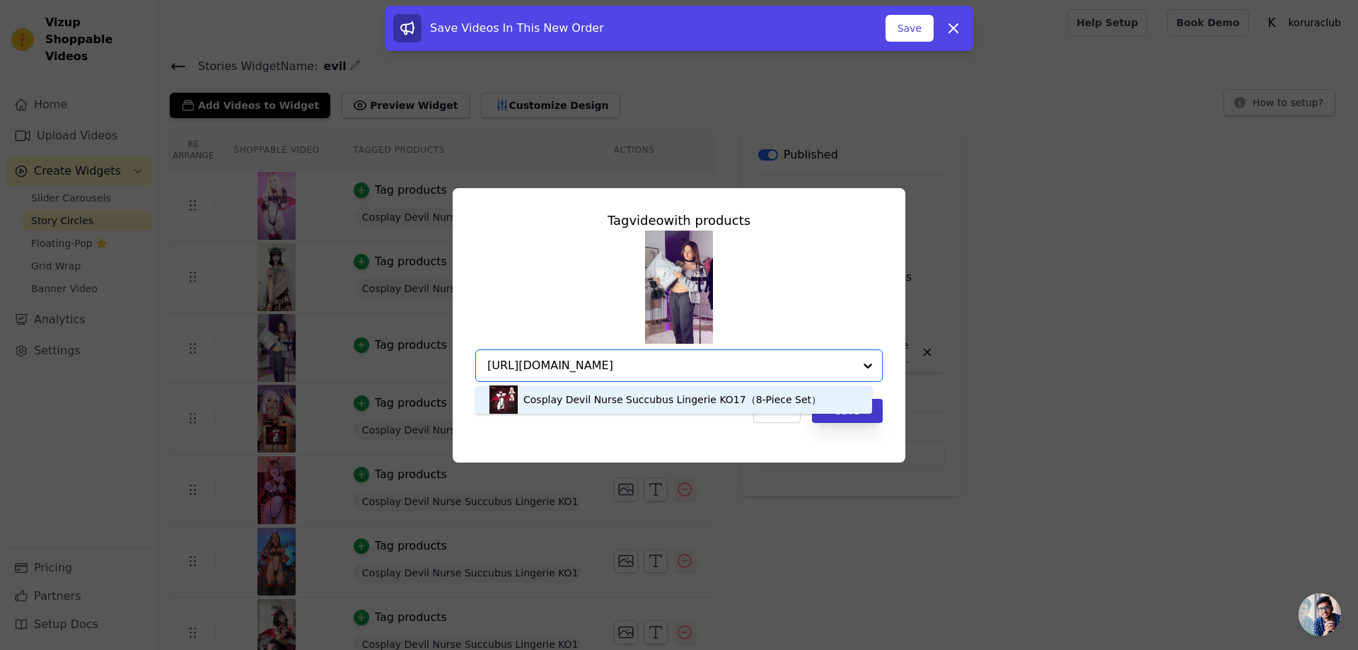
type input "https://www.koruraclub.com/collections/lingerie/products/devil-nurse-ko17"
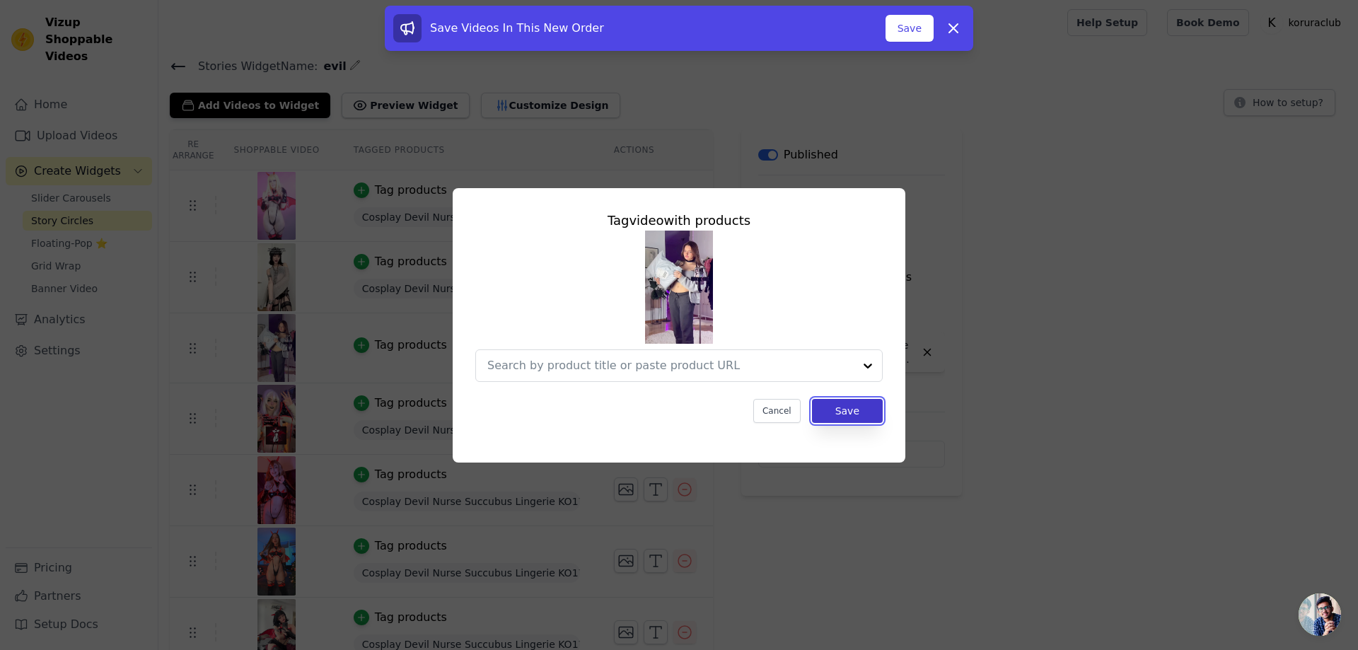
scroll to position [0, 0]
click at [878, 412] on button "Save" at bounding box center [847, 411] width 71 height 24
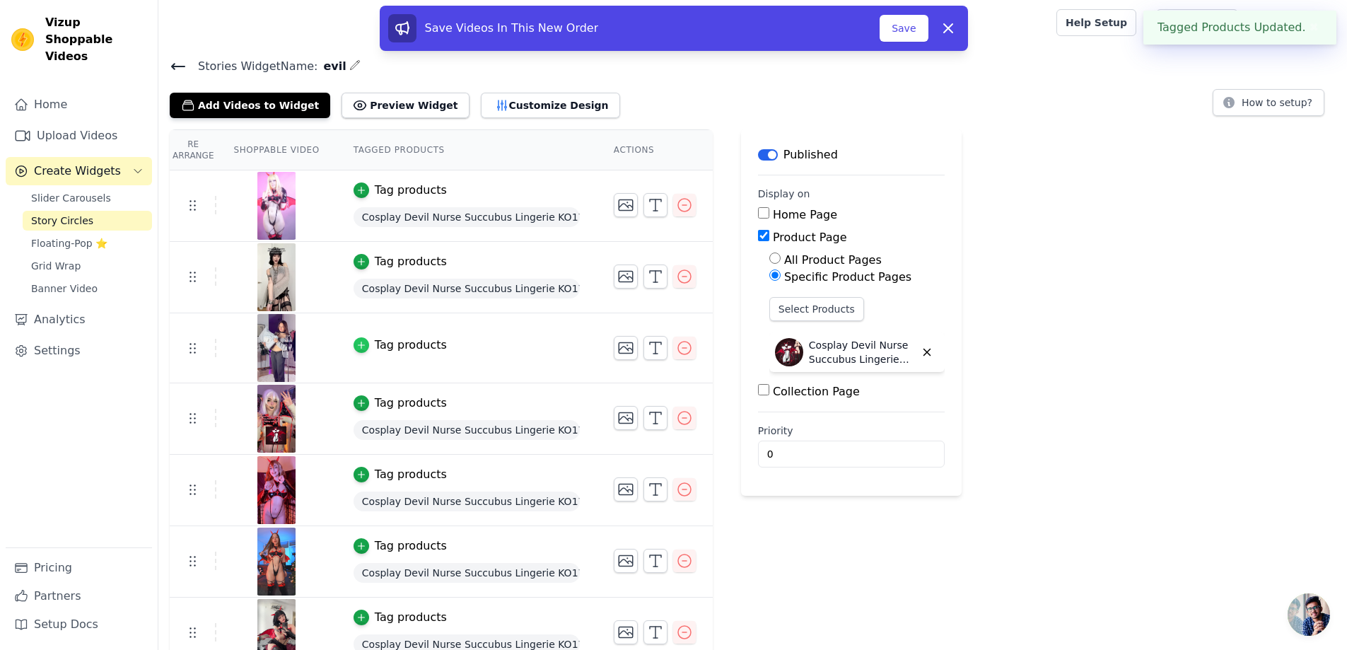
click at [360, 342] on icon "button" at bounding box center [361, 345] width 10 height 10
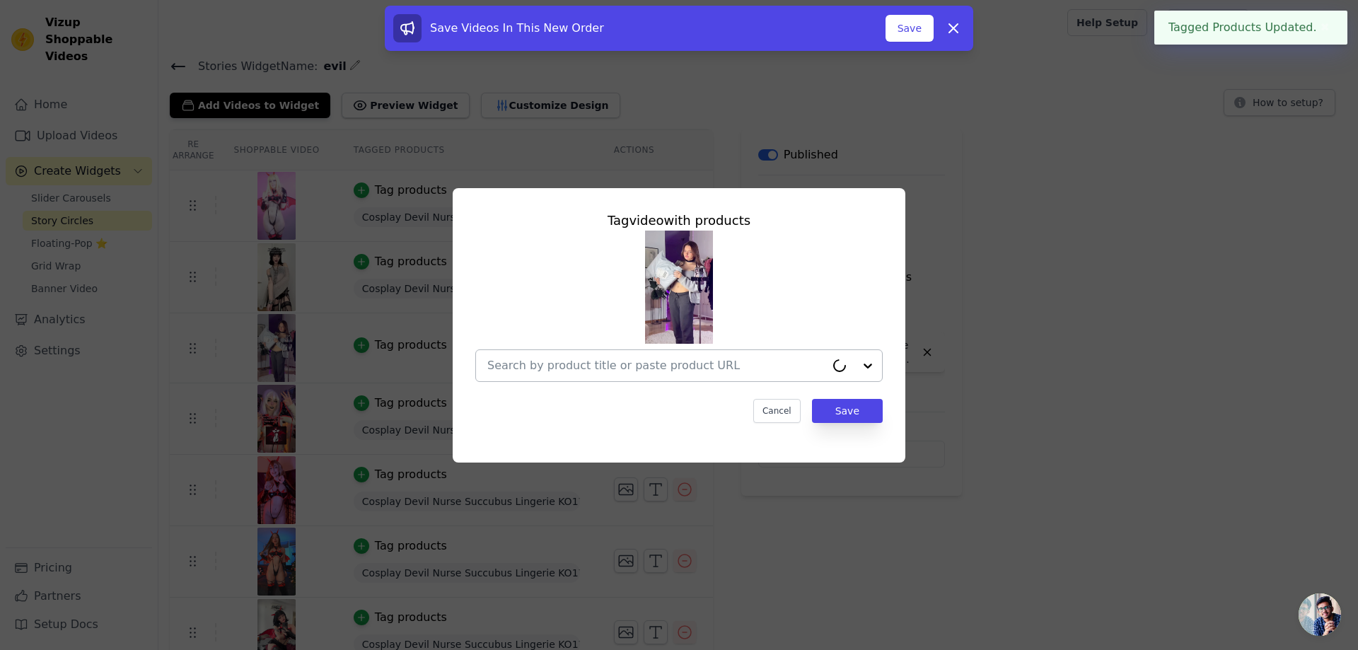
click at [674, 361] on input "text" at bounding box center [656, 365] width 338 height 17
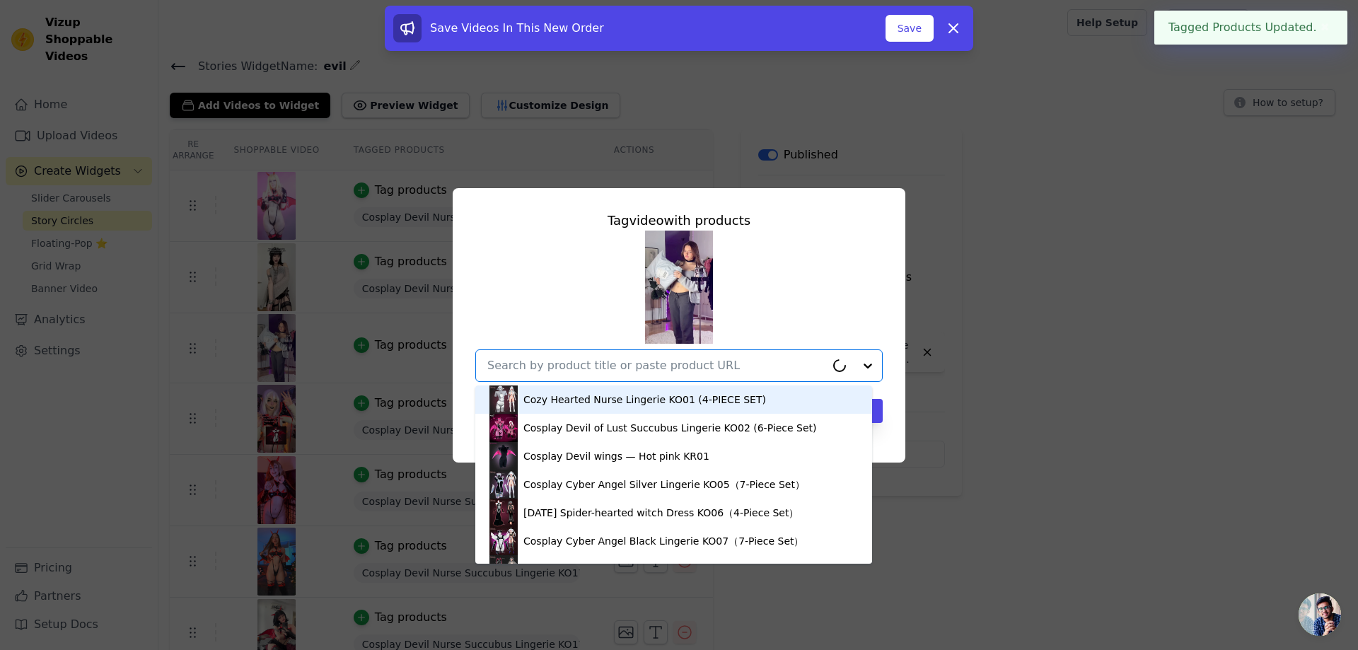
paste input "https://www.koruraclub.com/collections/lingerie/products/devil-nurse-ko17"
type input "https://www.koruraclub.com/collections/lingerie/products/devil-nurse-ko17"
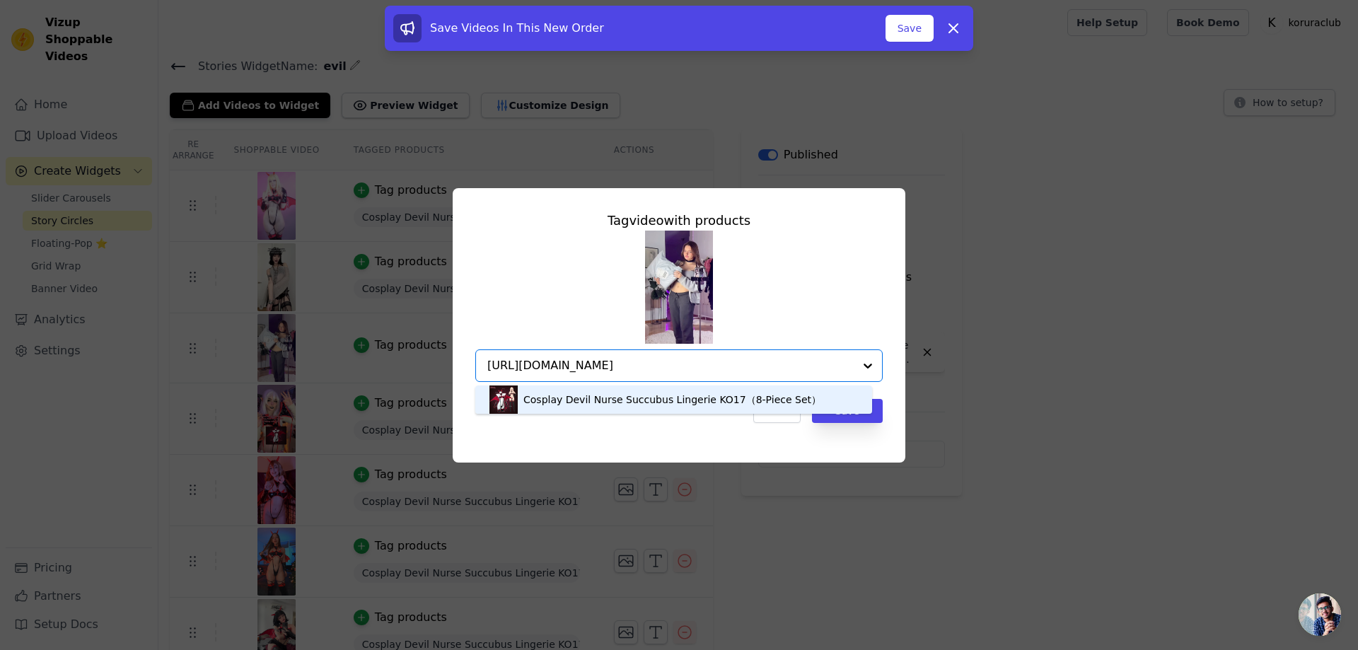
click at [631, 393] on div "Cosplay Devil Nurse Succubus Lingerie KO17（8-Piece Set）" at bounding box center [672, 400] width 298 height 14
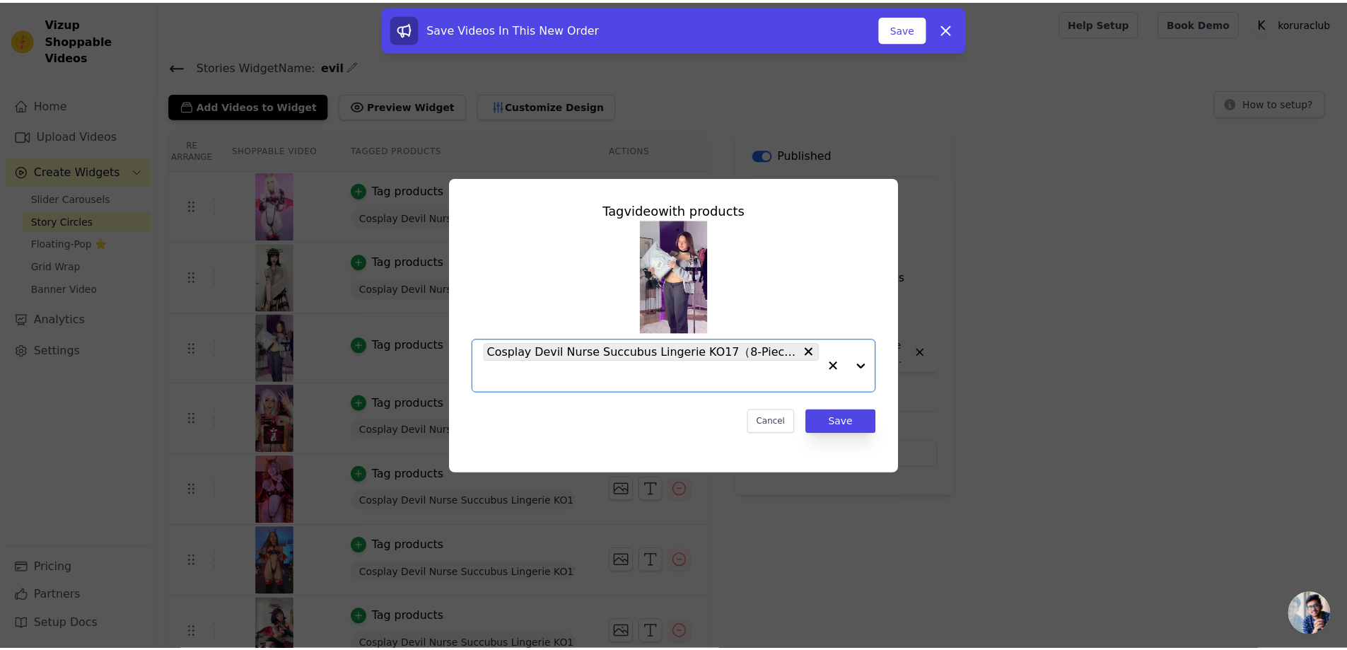
scroll to position [0, 0]
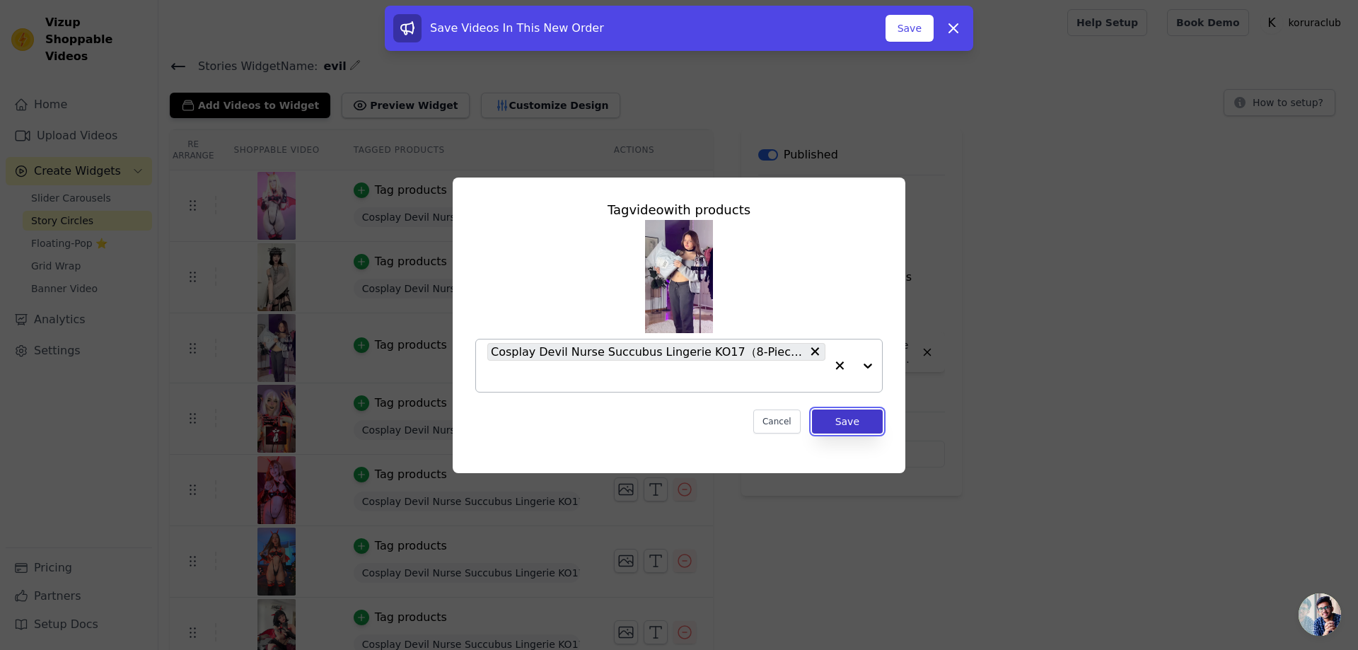
click at [854, 424] on button "Save" at bounding box center [847, 422] width 71 height 24
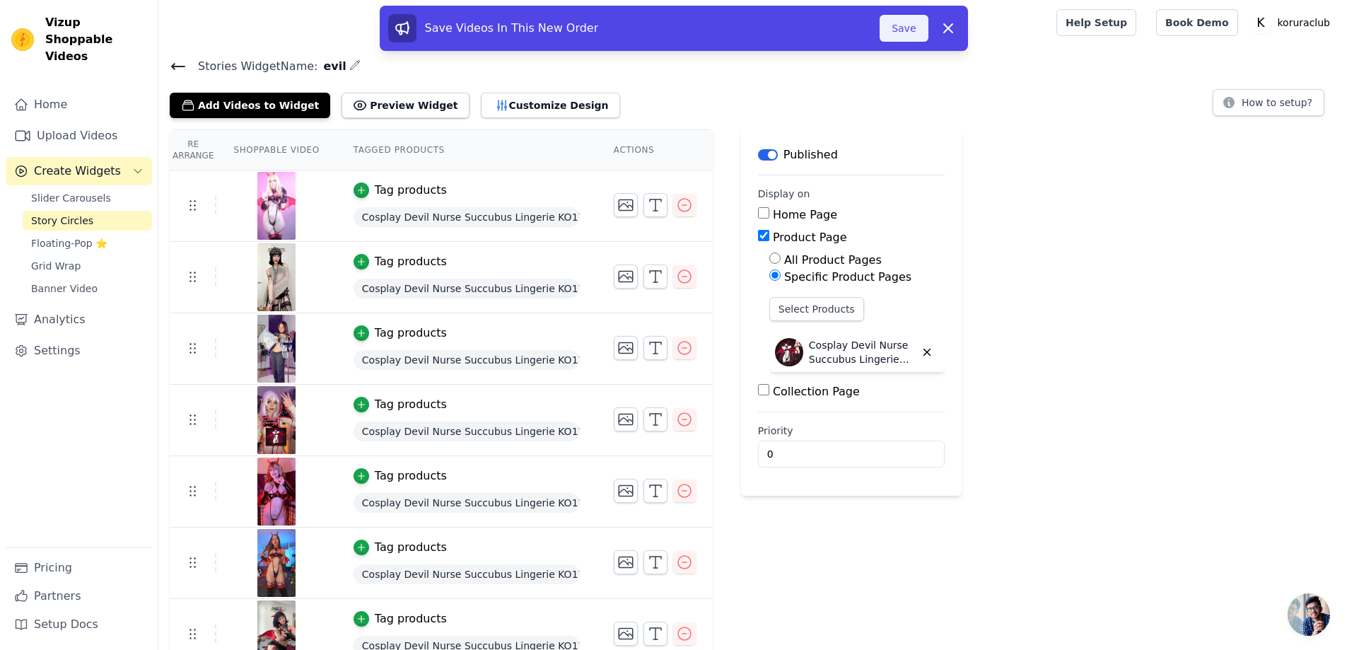
click at [906, 29] on button "Save" at bounding box center [904, 28] width 48 height 27
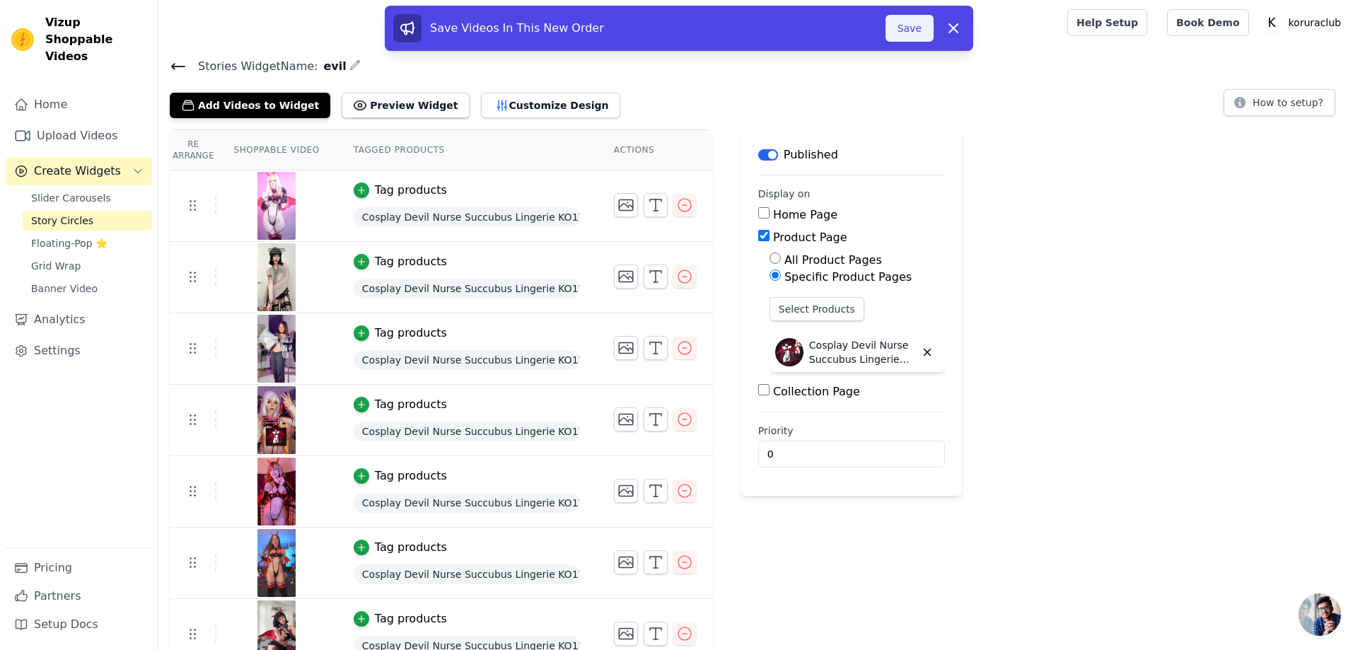
click at [909, 28] on div at bounding box center [610, 22] width 881 height 45
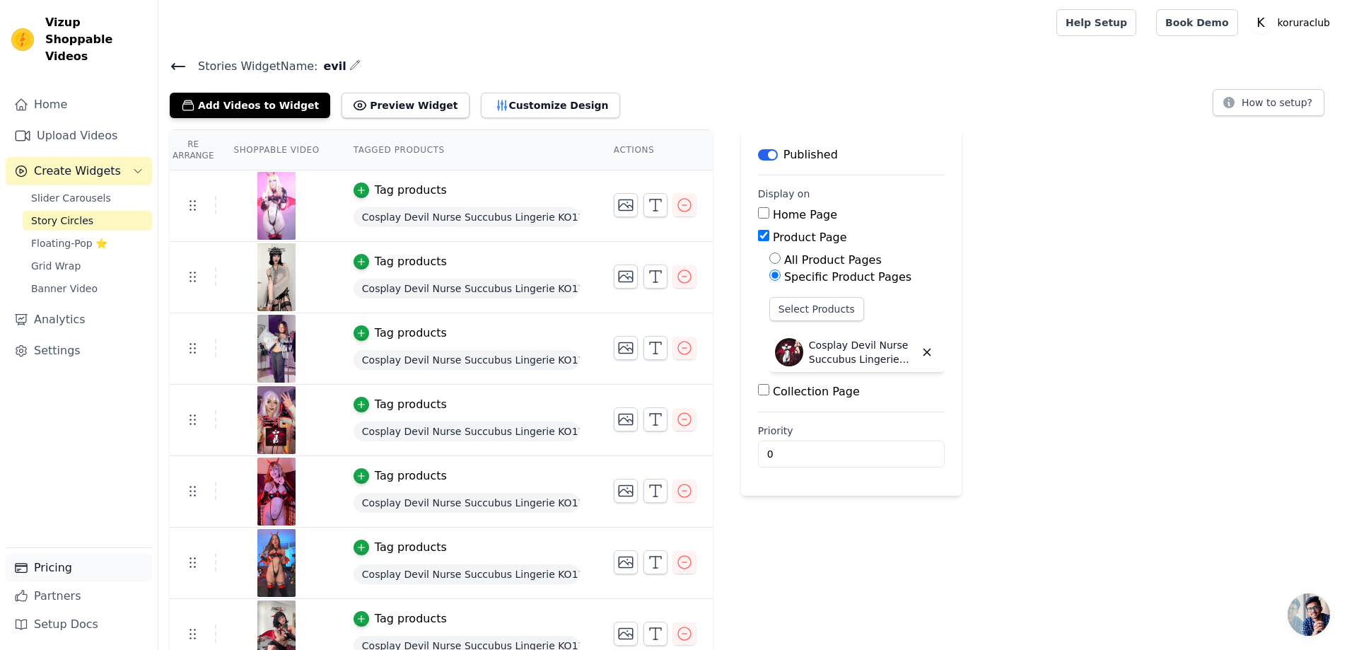
click at [67, 570] on link "Pricing" at bounding box center [79, 568] width 146 height 28
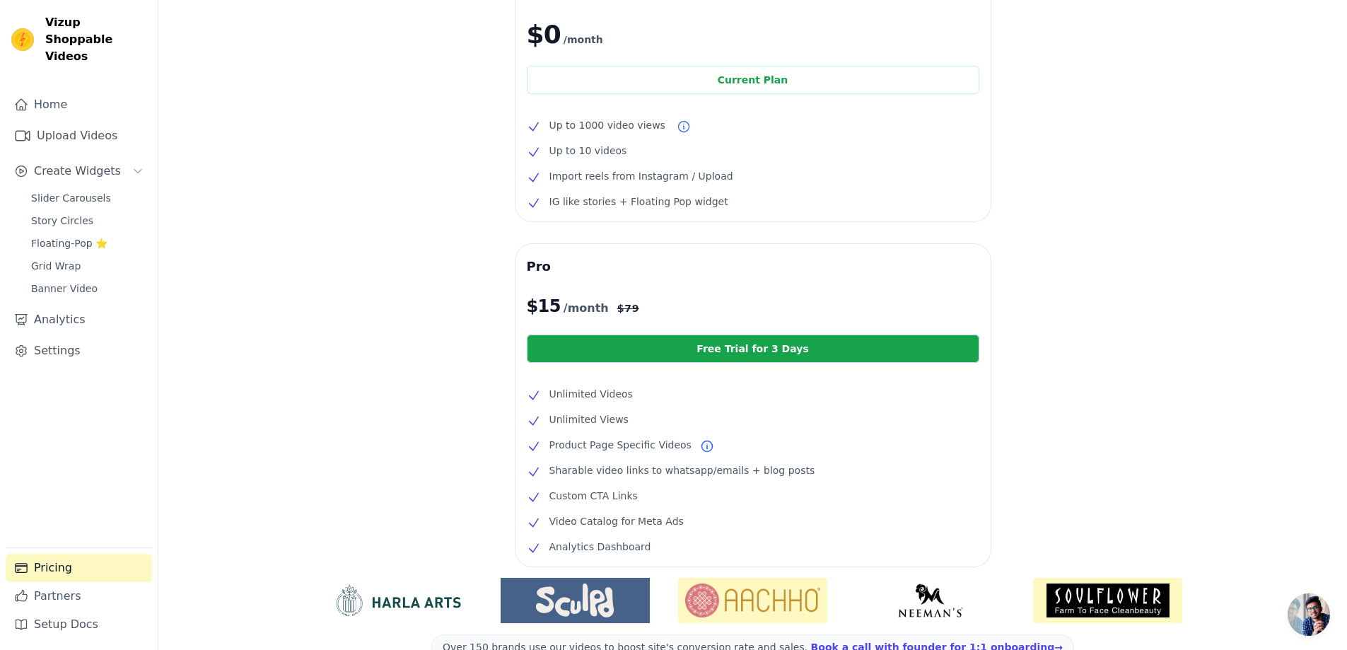
scroll to position [182, 0]
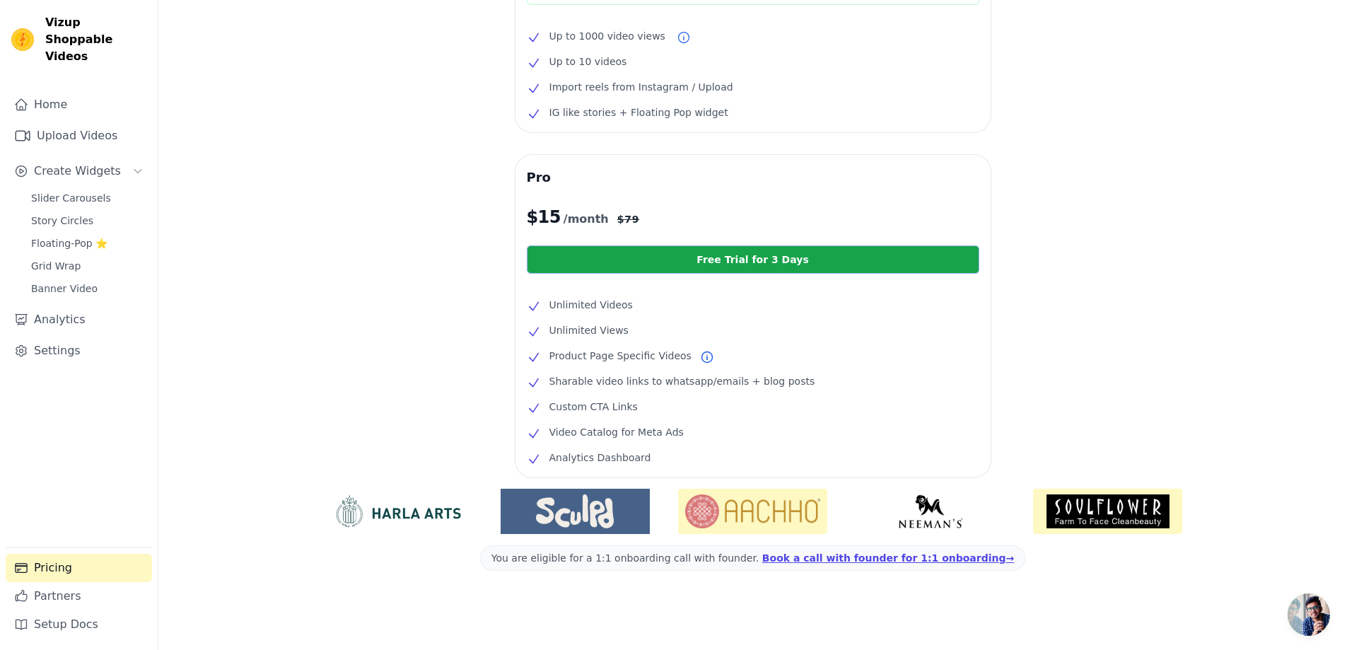
click at [818, 257] on link "Free Trial for 3 Days" at bounding box center [753, 259] width 453 height 28
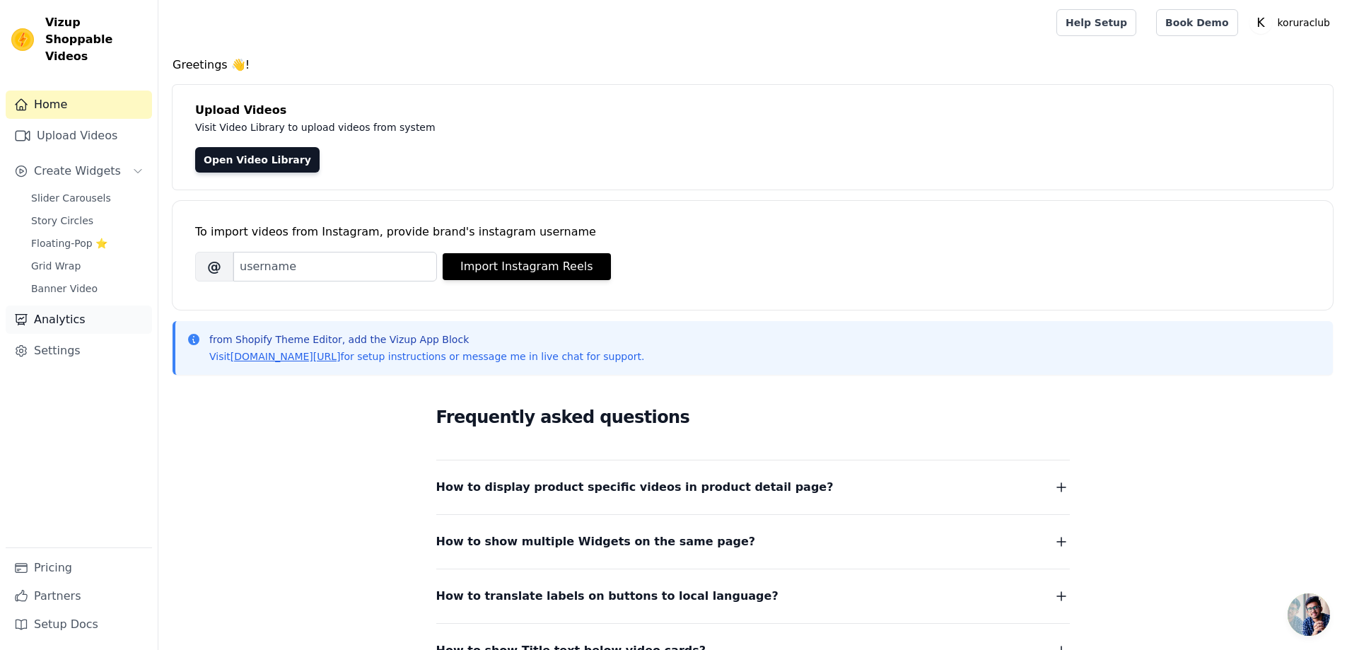
click at [57, 310] on link "Analytics" at bounding box center [79, 320] width 146 height 28
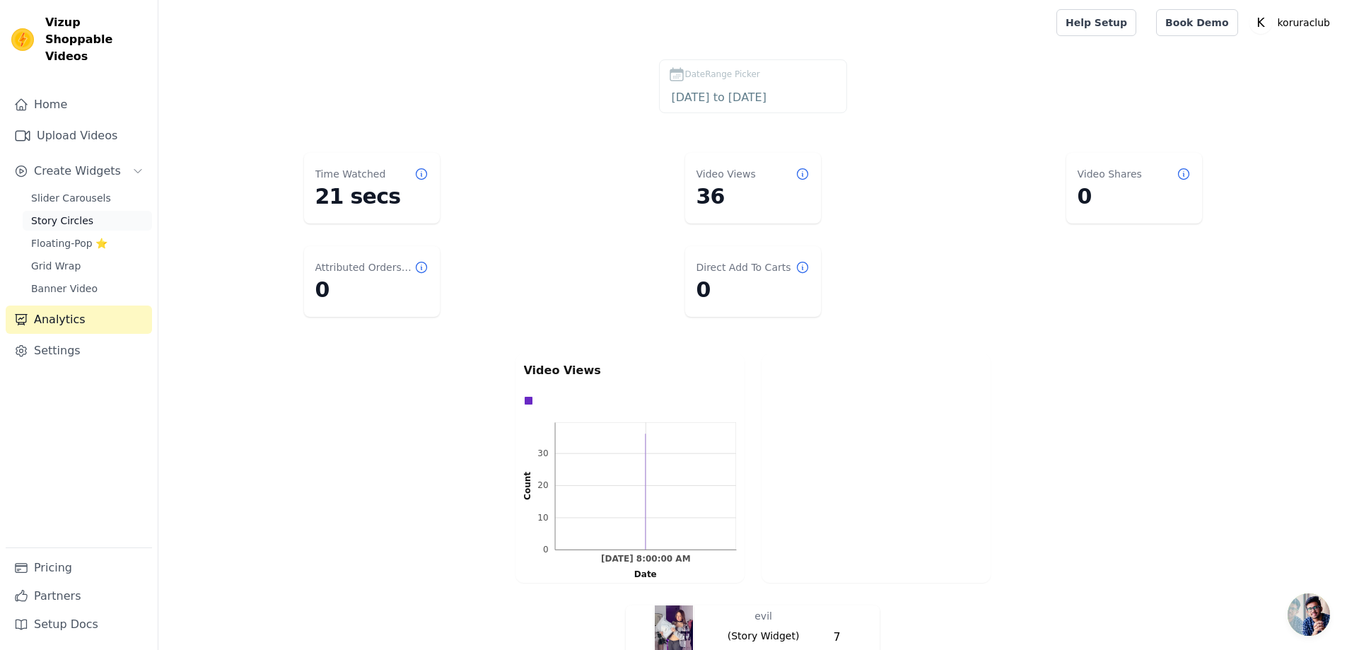
click at [69, 214] on span "Story Circles" at bounding box center [62, 221] width 62 height 14
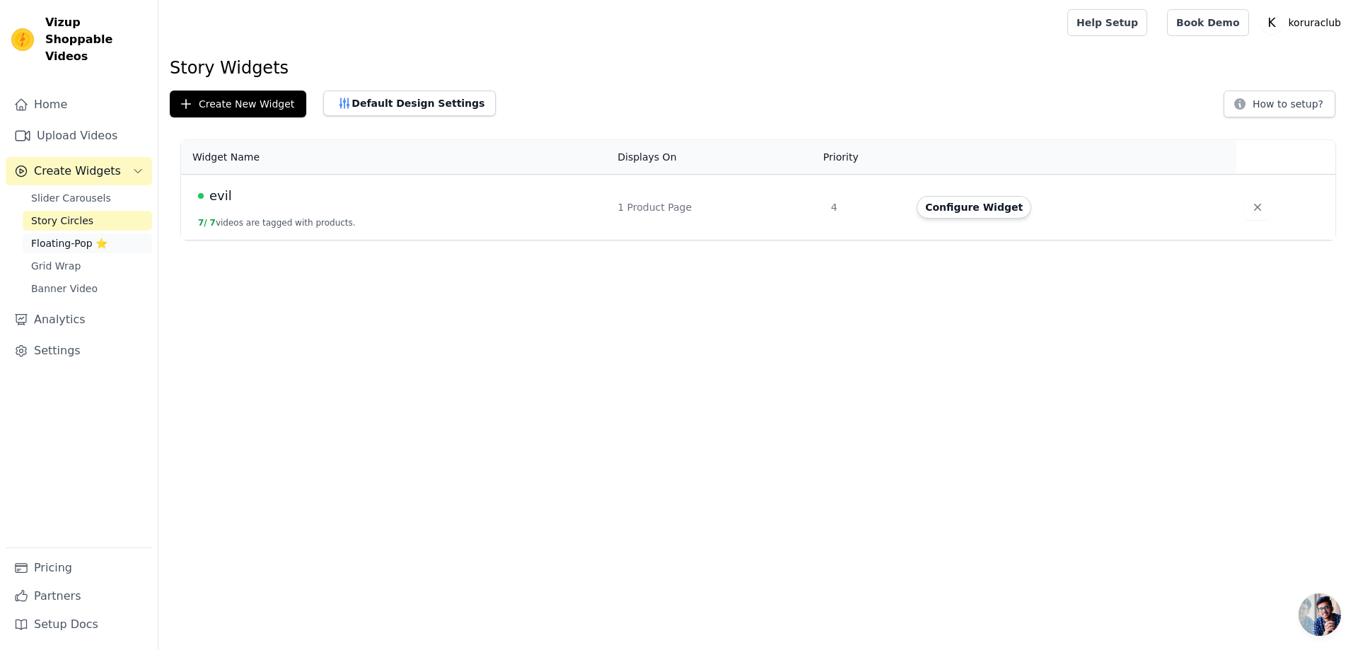
click at [62, 236] on span "Floating-Pop ⭐" at bounding box center [69, 243] width 76 height 14
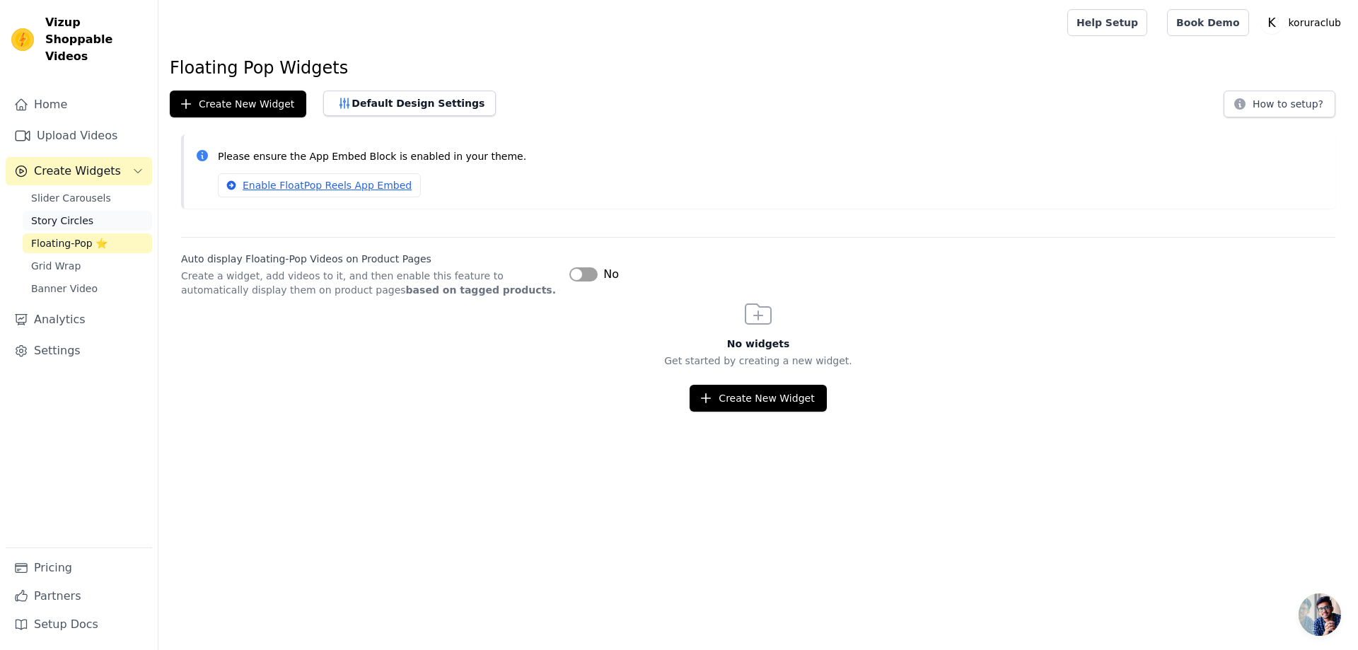
click at [54, 214] on span "Story Circles" at bounding box center [62, 221] width 62 height 14
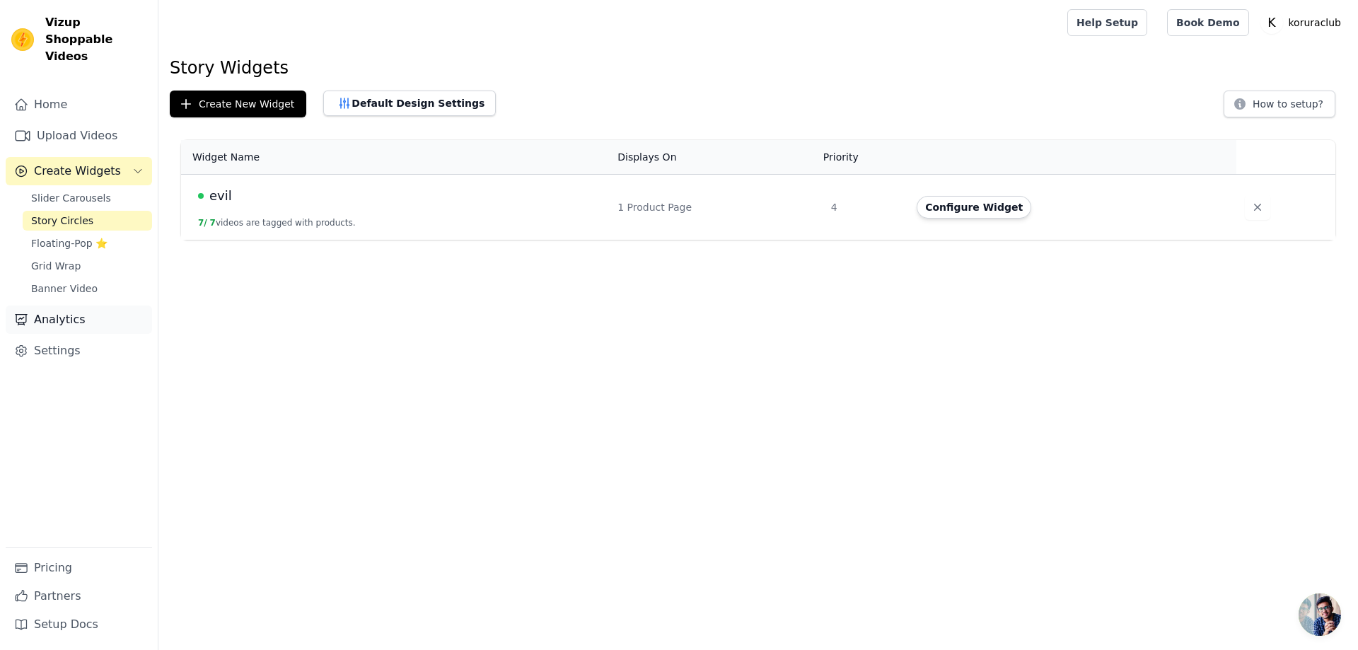
click at [88, 310] on link "Analytics" at bounding box center [79, 320] width 146 height 28
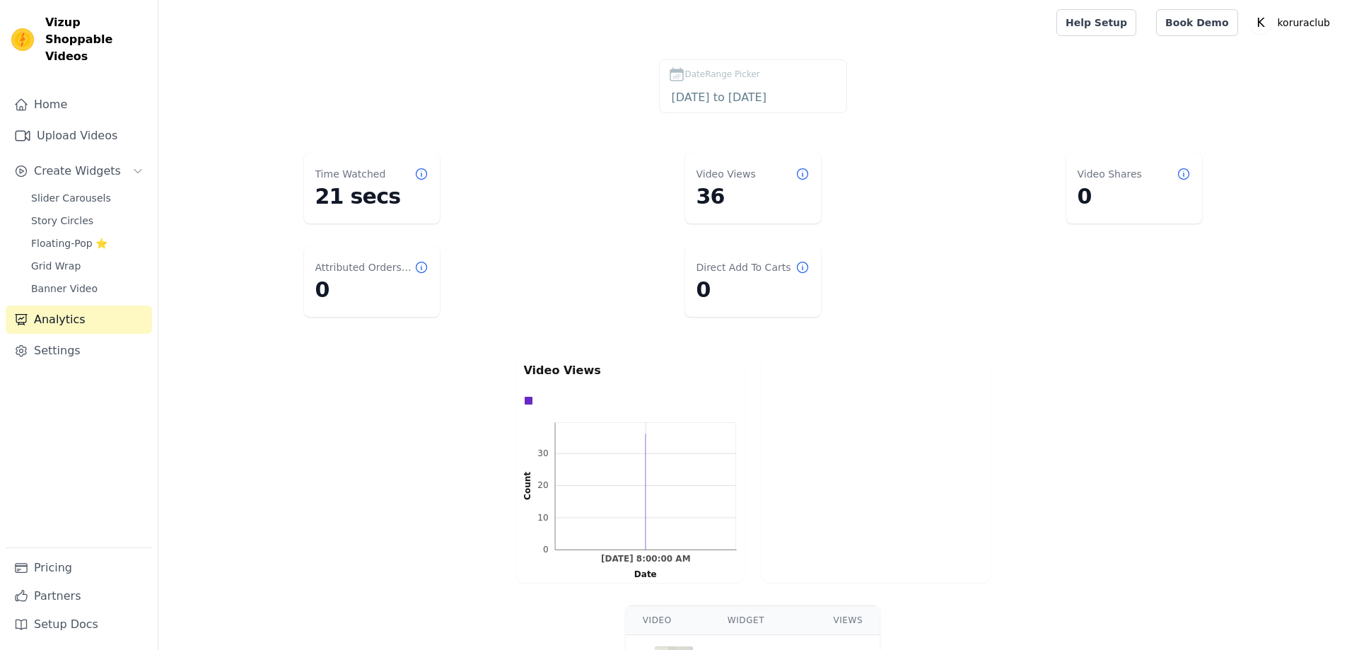
click at [942, 389] on div at bounding box center [876, 468] width 229 height 229
click at [320, 467] on div "Video Views 0 10 20 30 0 10 20 30 Count [DATE] 8:00:00 AM [DATE] 8:00:00 AM Date" at bounding box center [752, 468] width 1189 height 235
click at [396, 501] on div "Video Views 0 10 20 30 0 10 20 30 Count [DATE] 8:00:00 AM [DATE] 8:00:00 AM Date" at bounding box center [752, 468] width 1189 height 235
click at [61, 214] on span "Story Circles" at bounding box center [62, 221] width 62 height 14
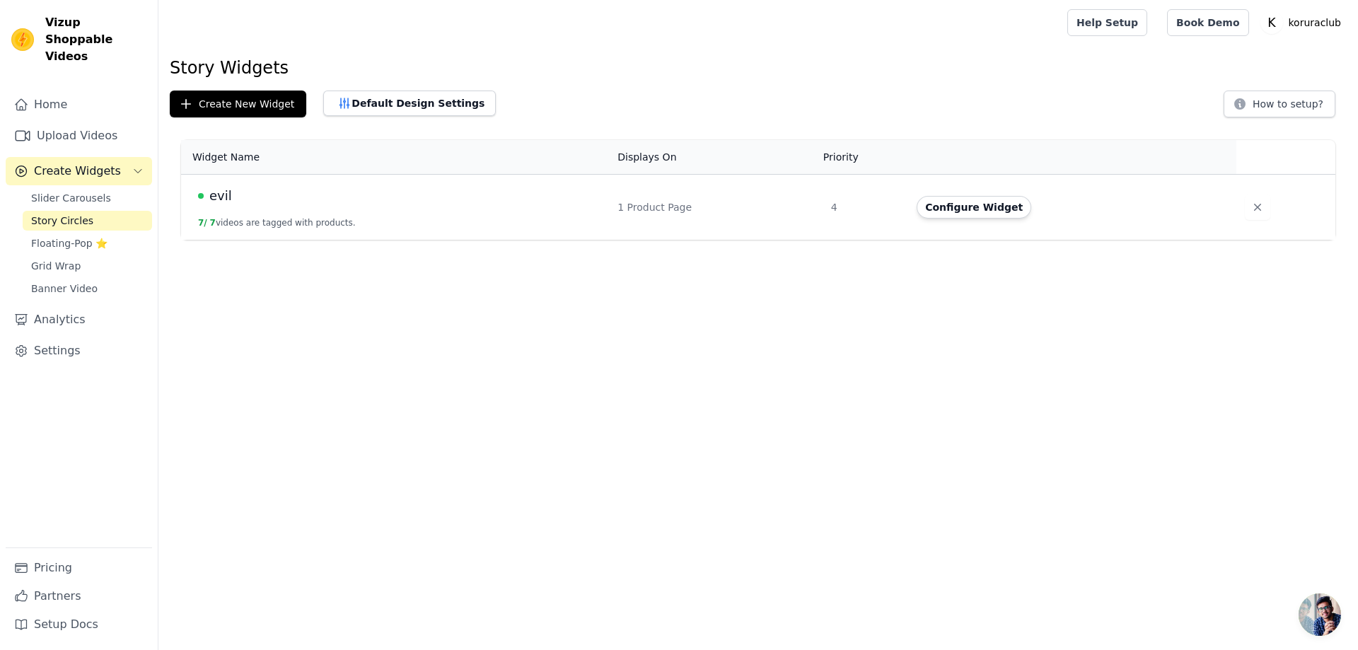
click at [357, 221] on td "evil 7 / 7 videos are tagged with products." at bounding box center [395, 208] width 428 height 66
click at [355, 202] on div "evil" at bounding box center [399, 196] width 402 height 20
click at [939, 200] on button "Configure Widget" at bounding box center [974, 207] width 115 height 23
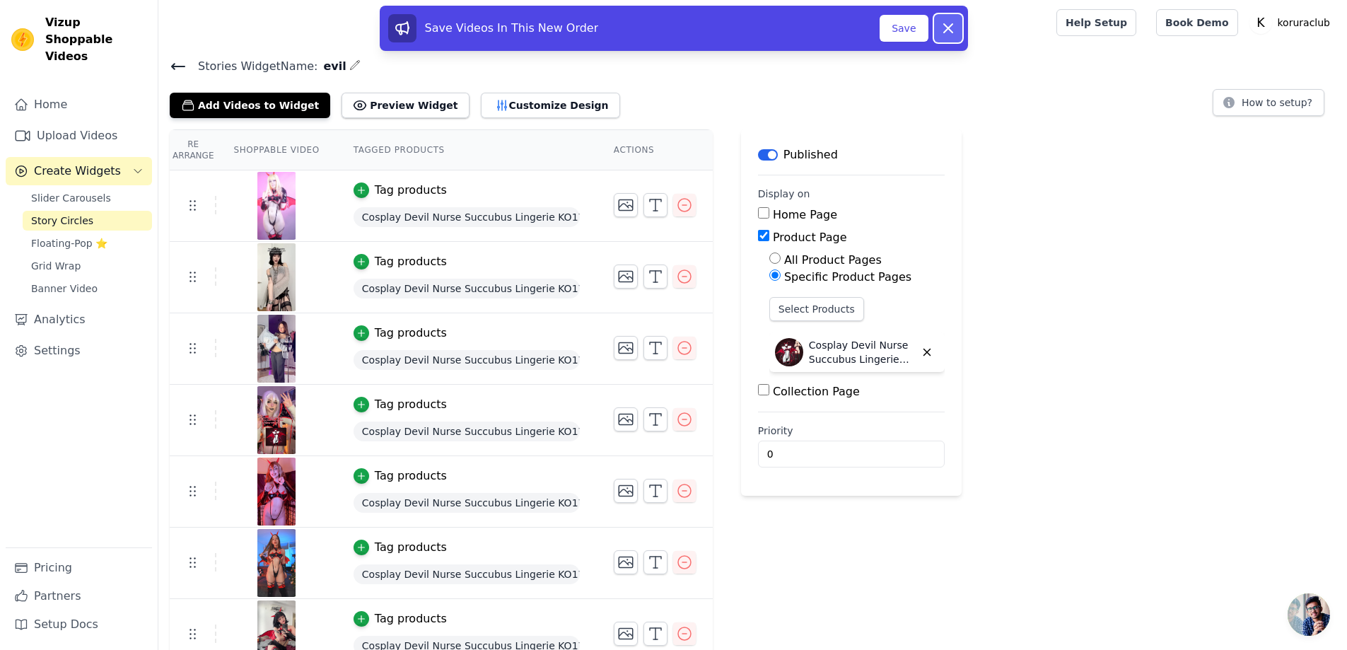
click at [953, 38] on button "Dismiss" at bounding box center [948, 28] width 28 height 28
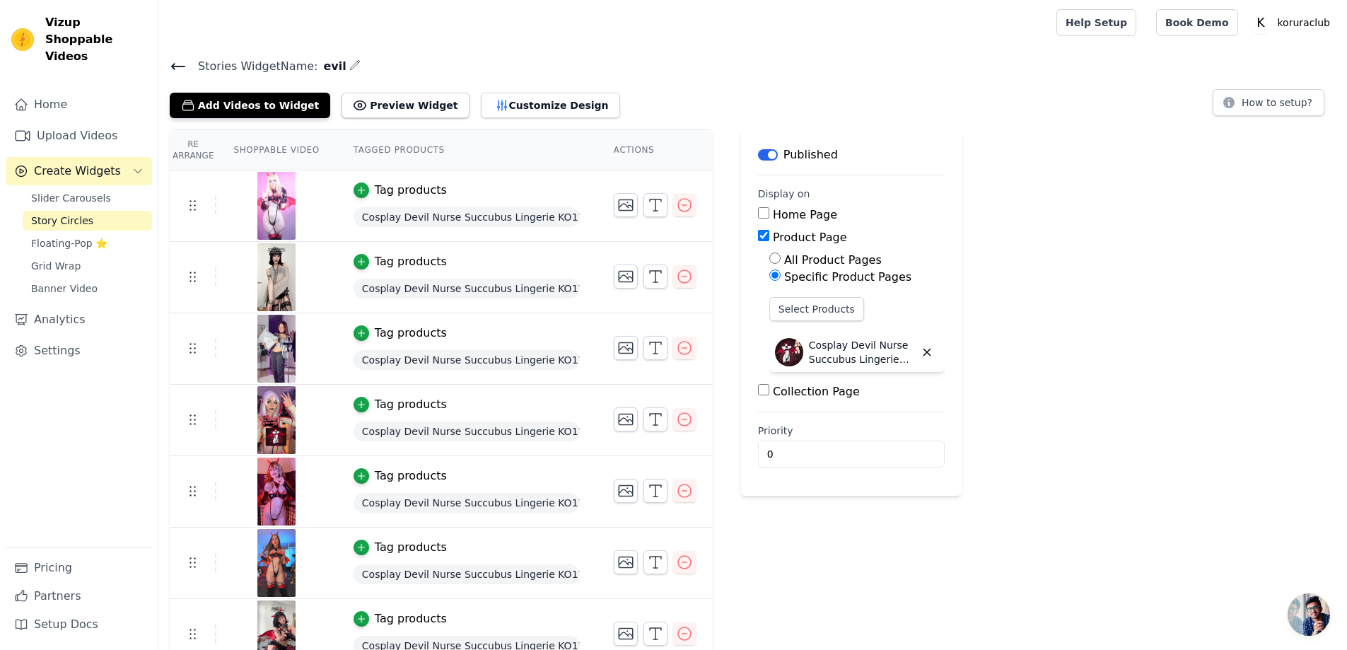
click at [351, 71] on button "button" at bounding box center [354, 65] width 11 height 17
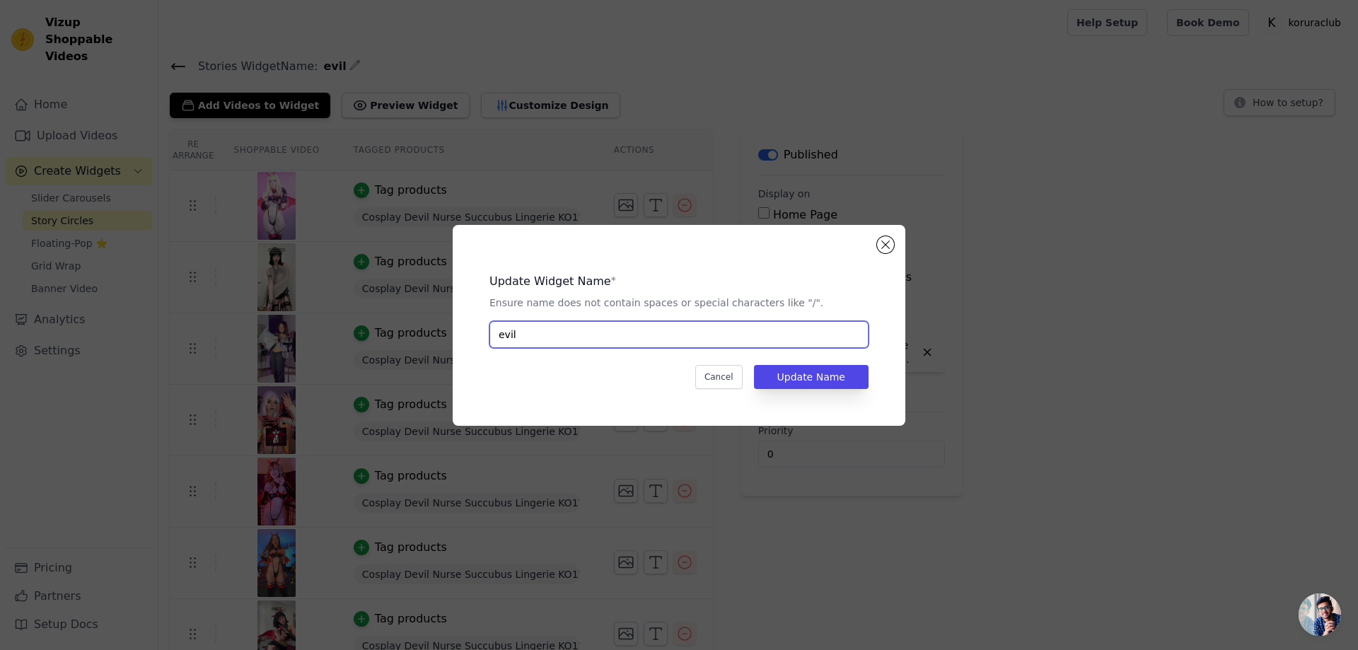
click at [559, 337] on input "evil" at bounding box center [678, 334] width 379 height 27
paste input "Cosplay Devil Nurse Succubus Lingerie KO17（8-Piece Set）"
type input "Cosplay Devil Nurse Succubus Lingerie KO17（8-Piece Set）"
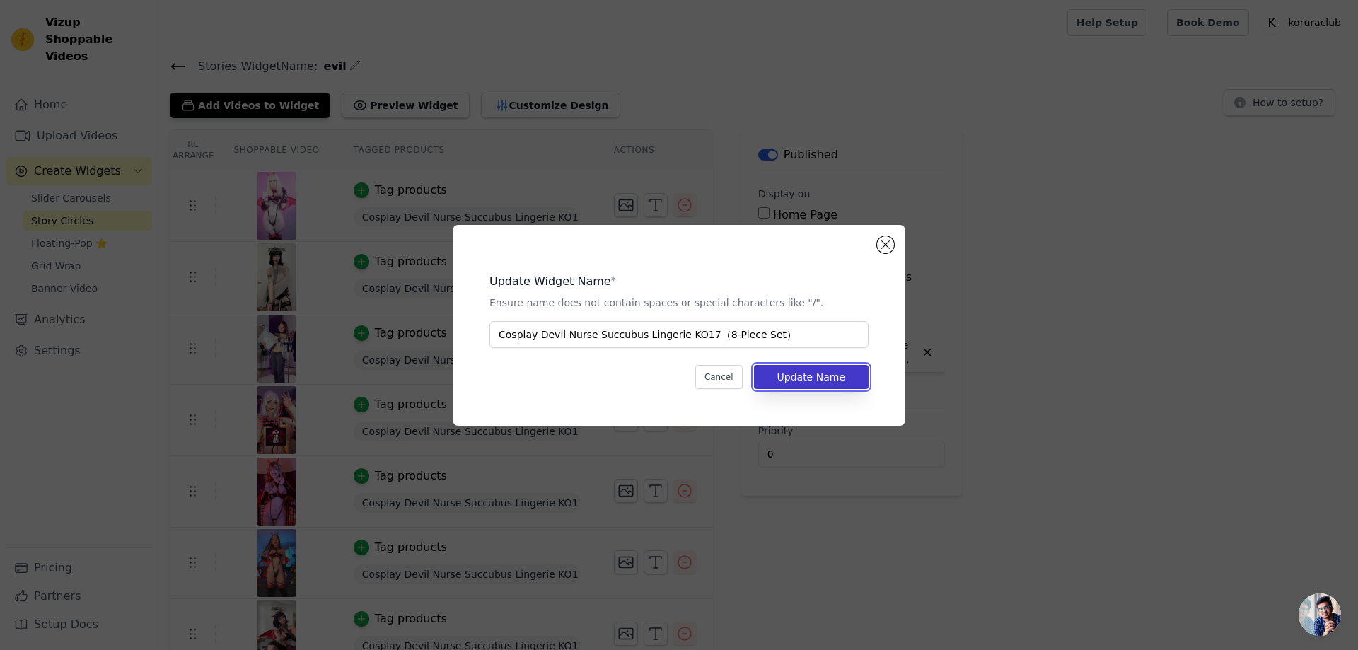
click at [820, 374] on button "Update Name" at bounding box center [811, 377] width 115 height 24
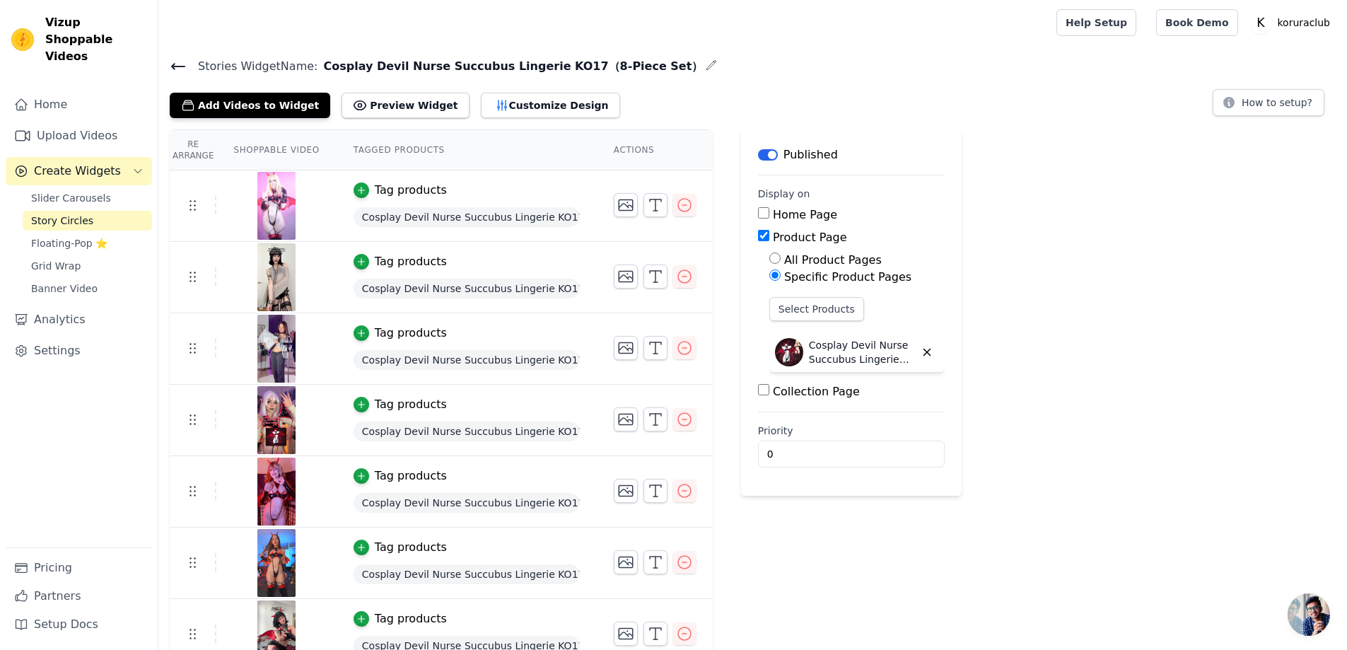
click at [53, 471] on div "Home Upload Videos Create Widgets Slider Carousels Story Circles Floating-Pop ⭐…" at bounding box center [79, 319] width 146 height 457
